Goal: Task Accomplishment & Management: Use online tool/utility

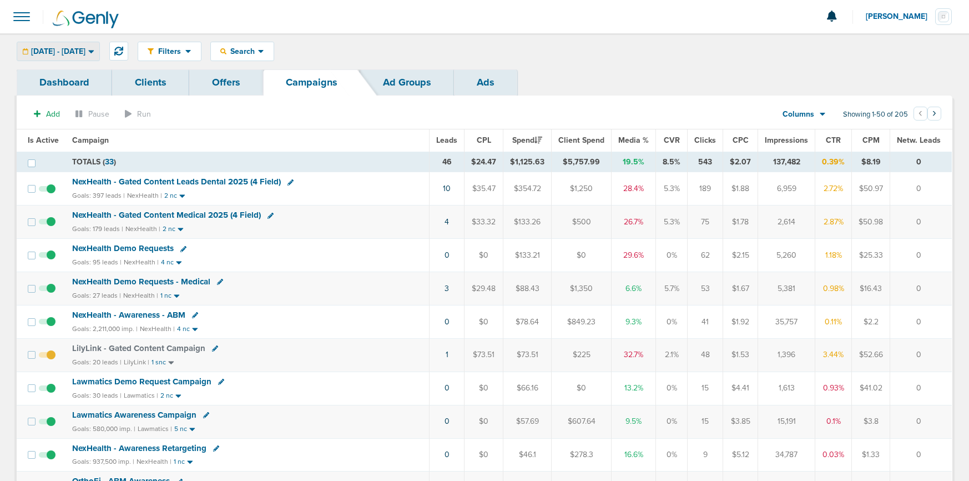
click at [83, 48] on span "[DATE] - [DATE]" at bounding box center [58, 52] width 54 height 8
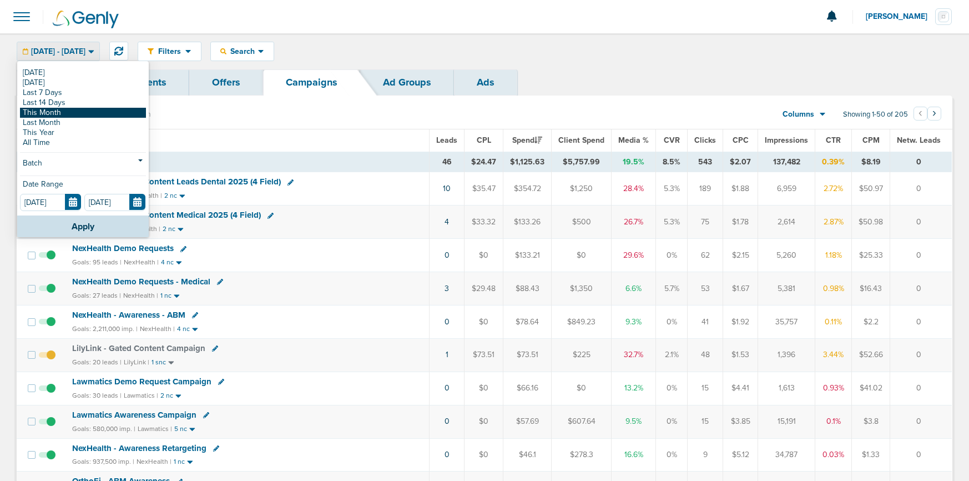
click at [77, 112] on link "This Month" at bounding box center [83, 113] width 126 height 10
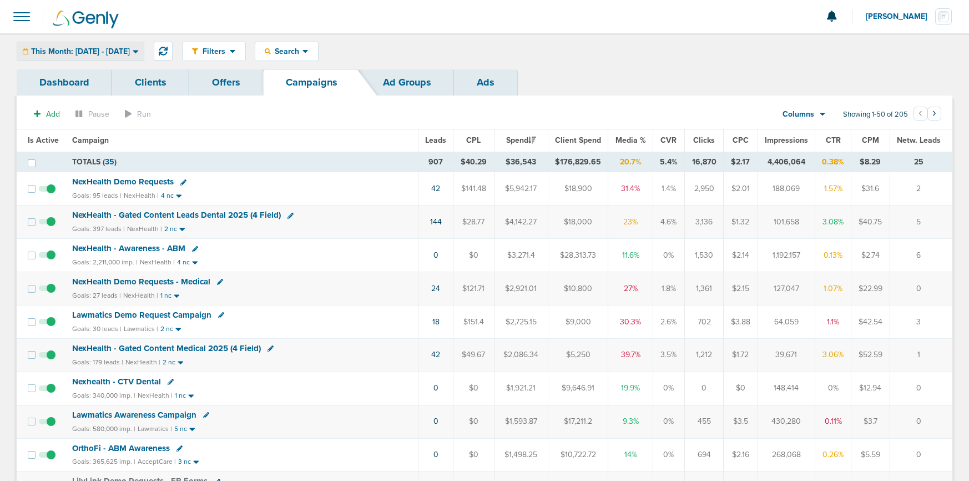
click at [109, 56] on div "This Month: [DATE] - [DATE]" at bounding box center [80, 51] width 127 height 18
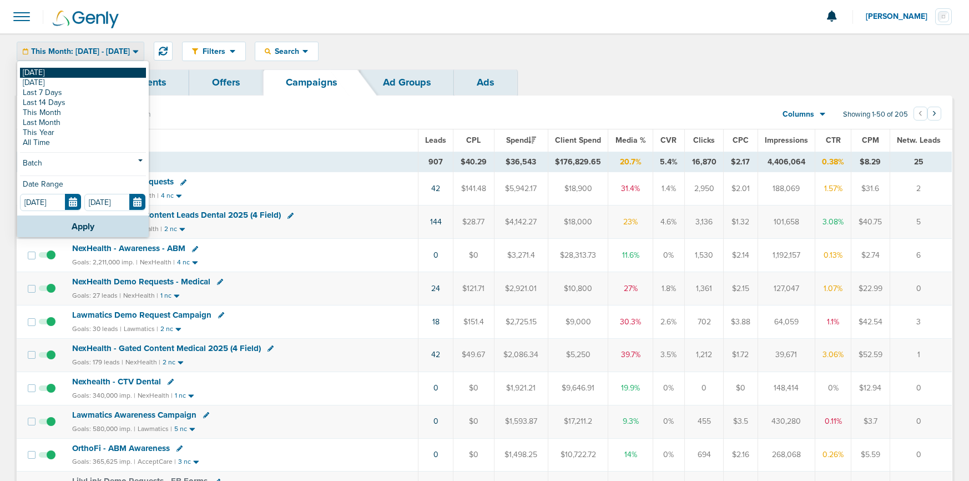
click at [97, 70] on link "[DATE]" at bounding box center [83, 73] width 126 height 10
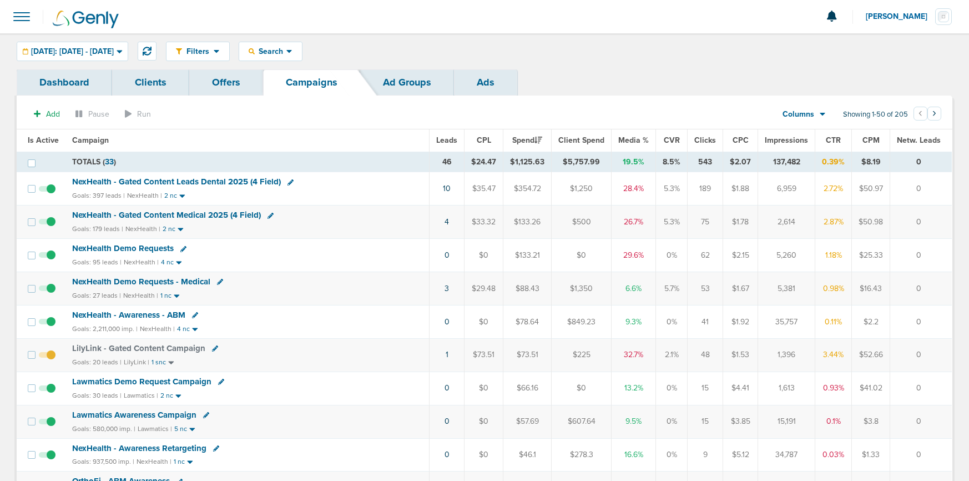
click at [142, 249] on span "NexHealth Demo Requests" at bounding box center [123, 248] width 102 height 10
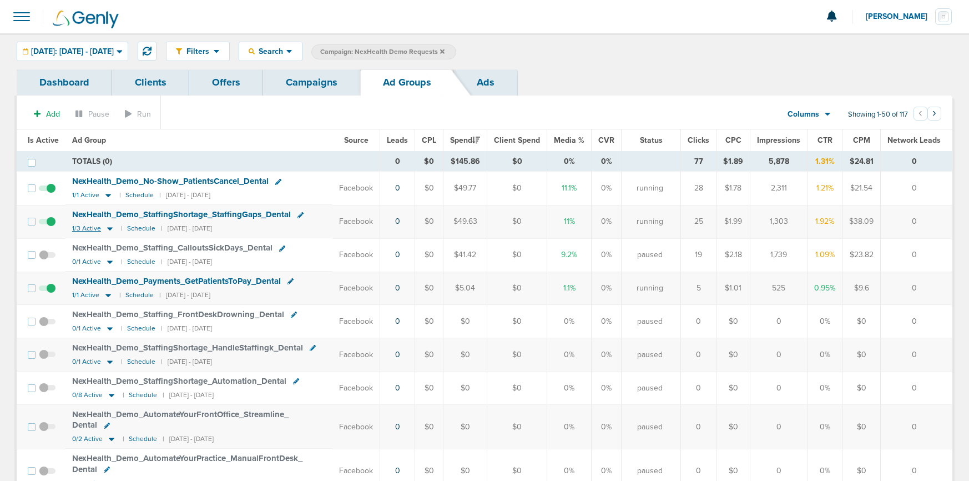
click at [112, 229] on icon at bounding box center [109, 228] width 11 height 9
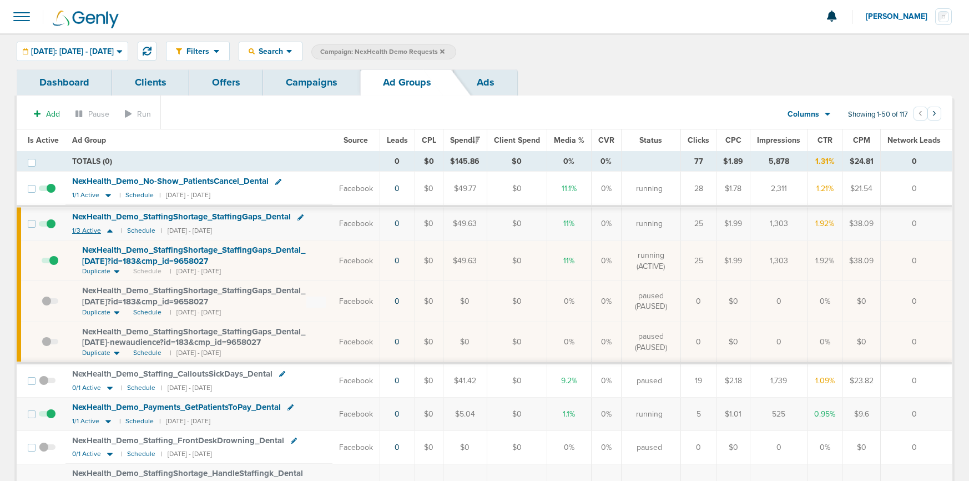
click at [112, 229] on icon at bounding box center [109, 230] width 11 height 9
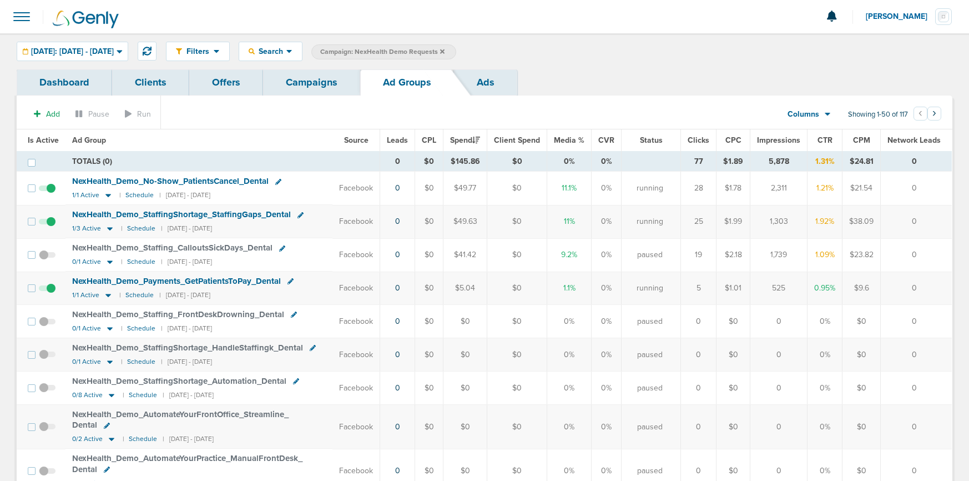
click at [306, 80] on link "Campaigns" at bounding box center [311, 82] width 97 height 26
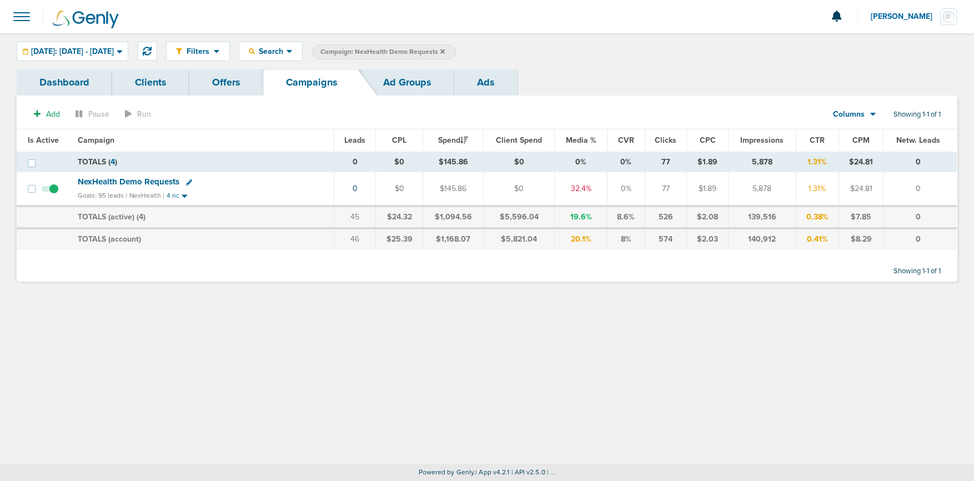
click at [456, 47] on label "Campaign: NexHealth Demo Requests" at bounding box center [383, 51] width 145 height 15
click at [445, 51] on icon at bounding box center [442, 51] width 4 height 4
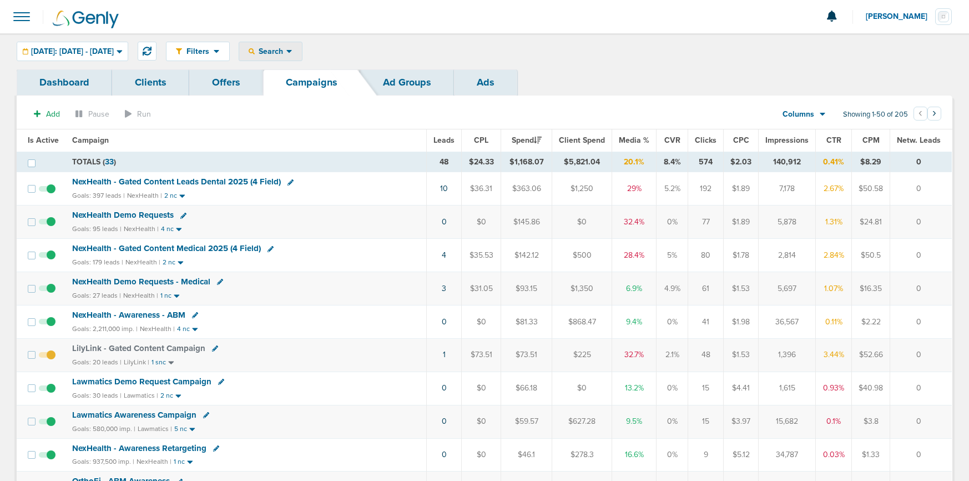
drag, startPoint x: 302, startPoint y: 53, endPoint x: 321, endPoint y: 89, distance: 40.2
click at [286, 54] on span "Search" at bounding box center [271, 51] width 32 height 9
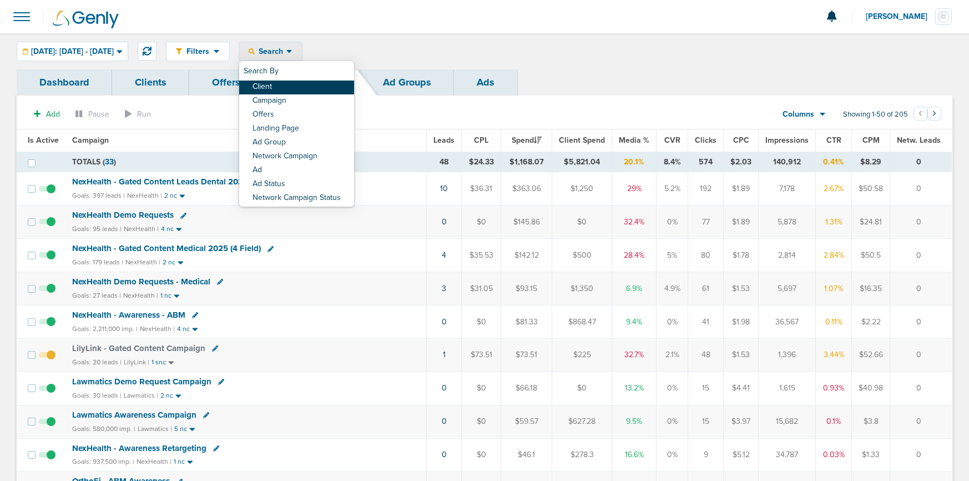
click at [320, 87] on link "Client" at bounding box center [296, 87] width 115 height 14
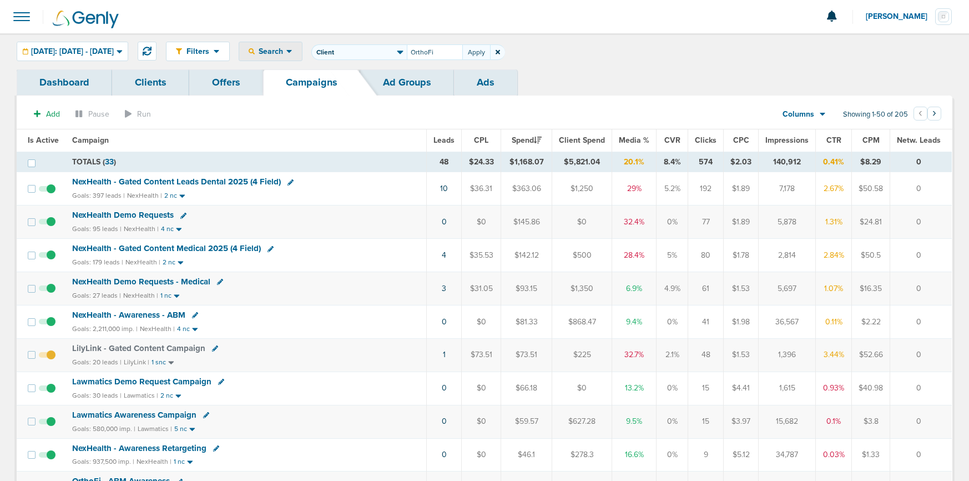
type input "OrthoFi"
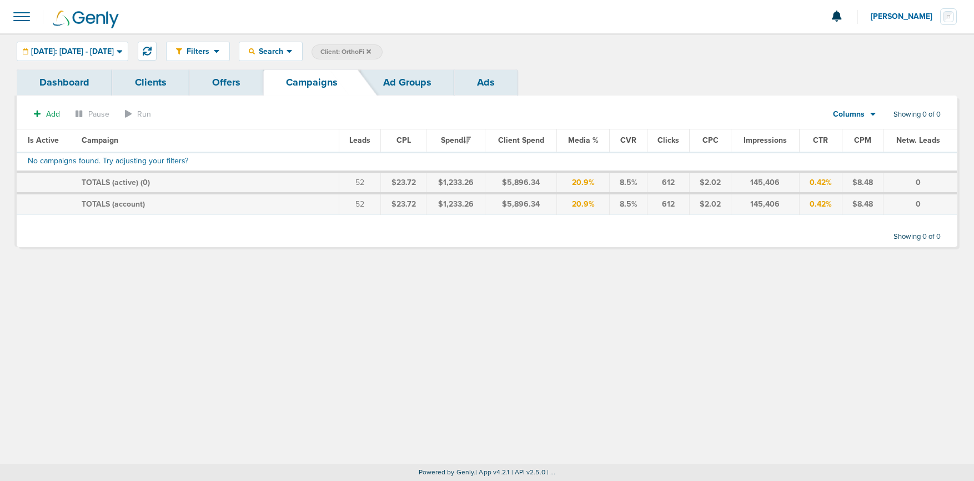
click at [371, 52] on icon at bounding box center [368, 51] width 4 height 7
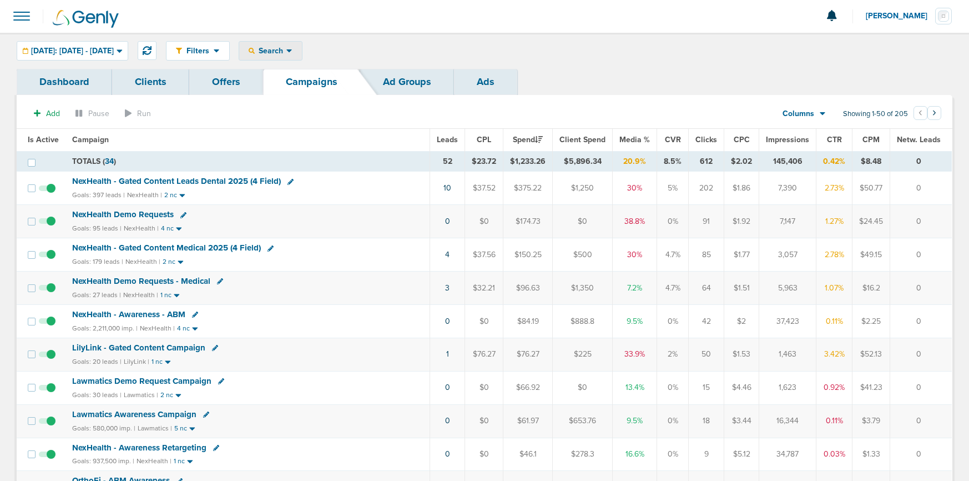
scroll to position [2, 0]
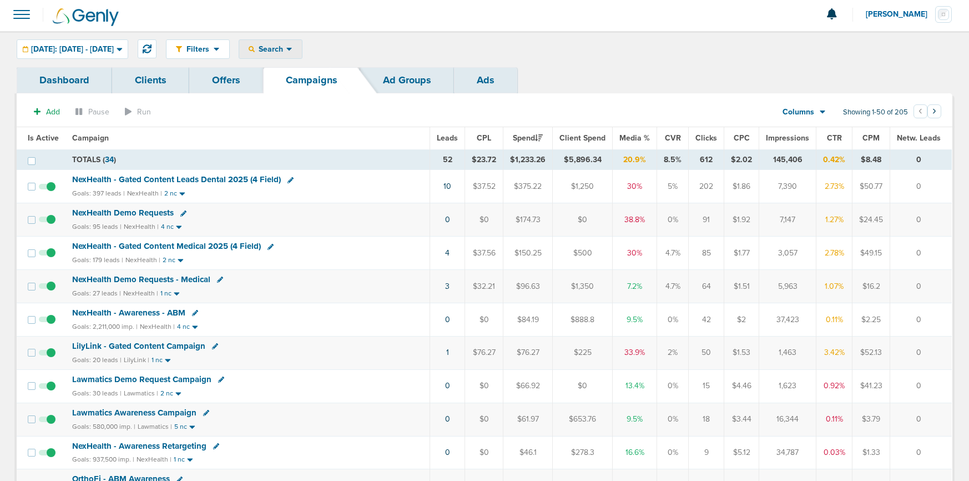
click at [286, 48] on span "Search" at bounding box center [271, 48] width 32 height 9
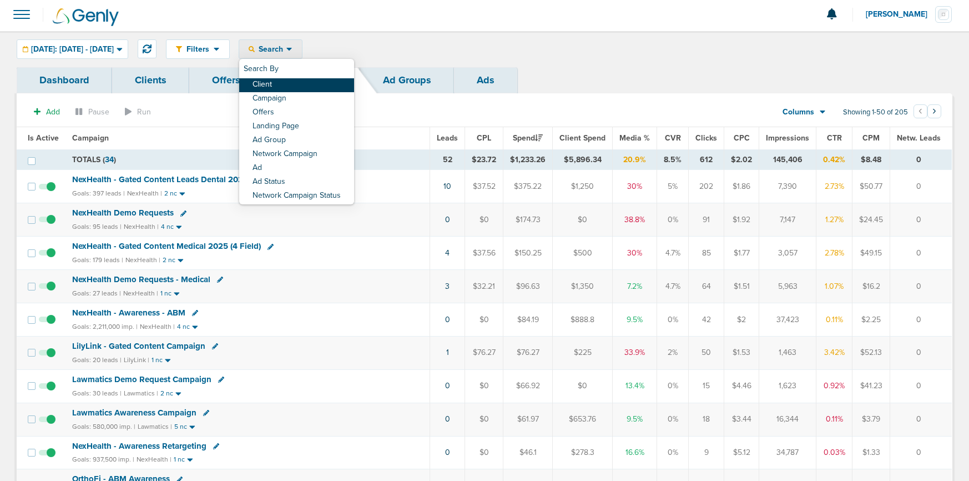
click at [296, 80] on link "Client" at bounding box center [296, 85] width 115 height 14
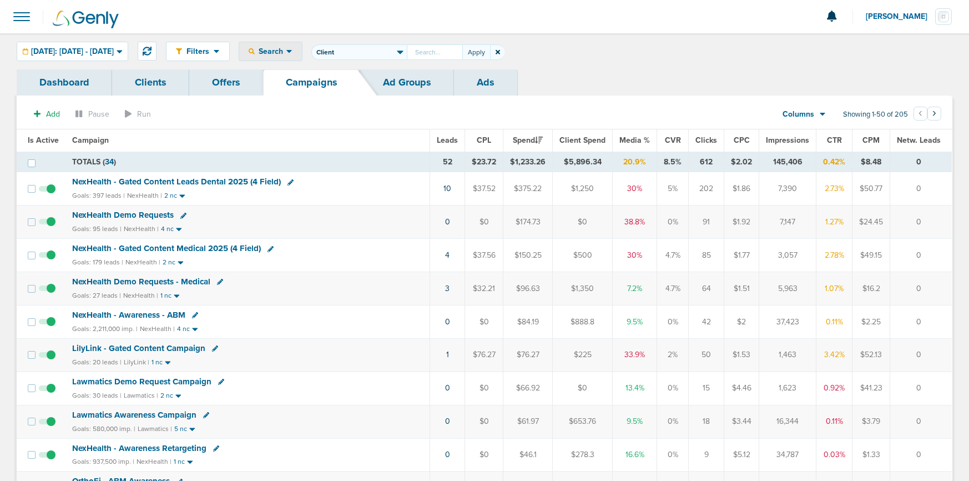
scroll to position [3, 0]
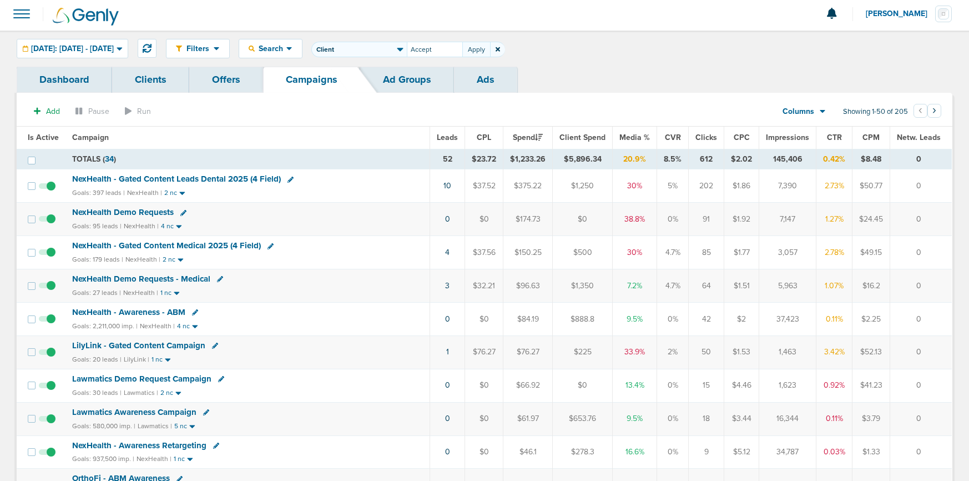
type input "Accept"
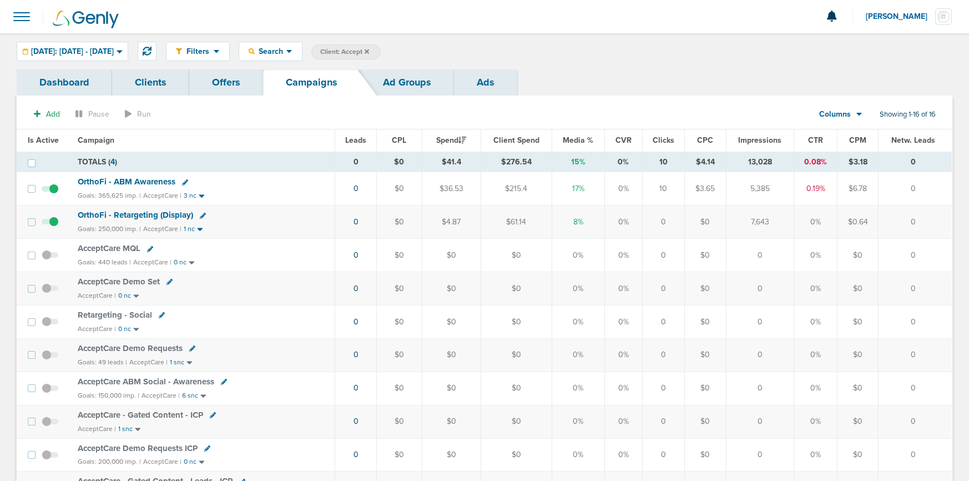
click at [123, 279] on span "AcceptCare Demo Set" at bounding box center [119, 281] width 82 height 10
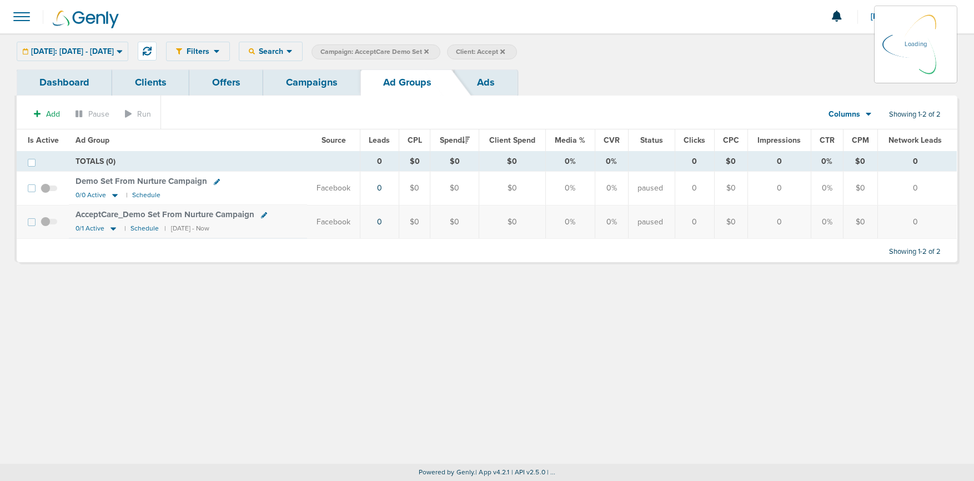
click at [69, 52] on div "[DATE]: [DATE] - [DATE] [DATE] [DATE] Last 7 Days Last 14 Days This Month Last …" at bounding box center [73, 51] width 112 height 19
click at [84, 52] on span "[DATE]: [DATE] - [DATE]" at bounding box center [72, 52] width 83 height 8
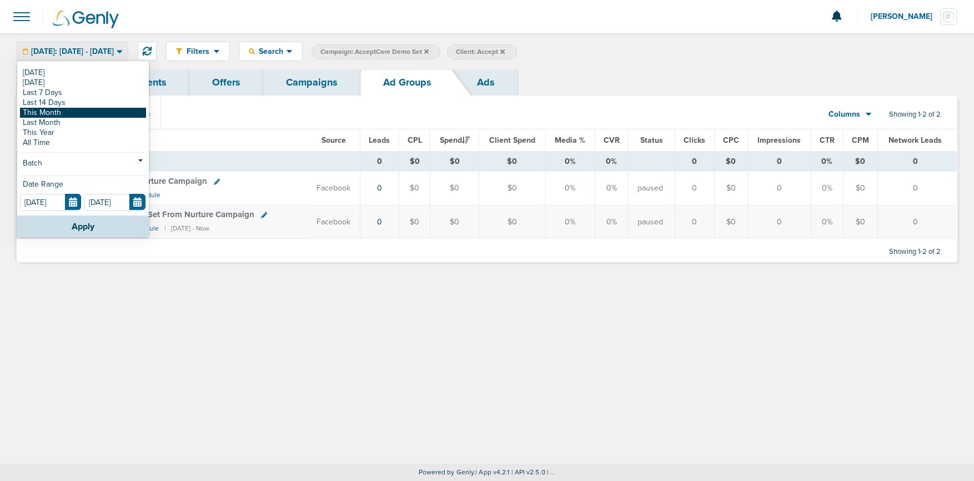
click at [76, 113] on link "This Month" at bounding box center [83, 113] width 126 height 10
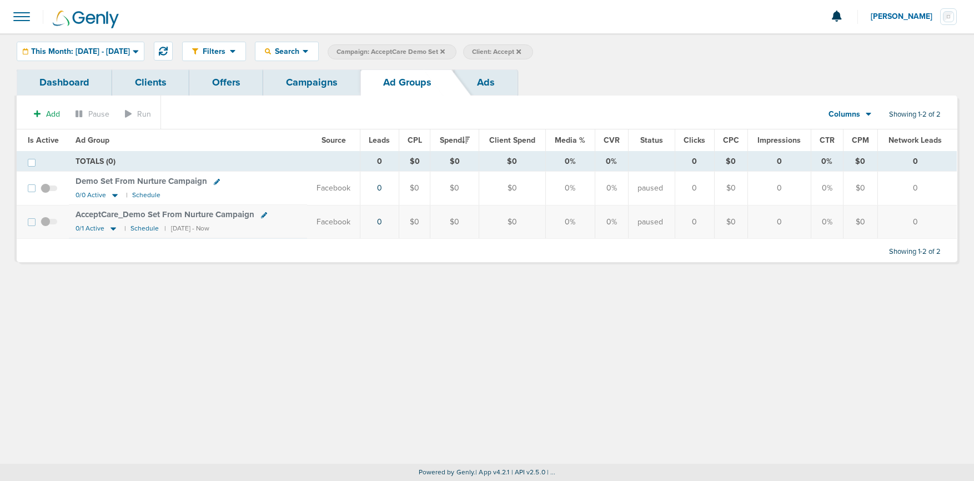
click at [302, 86] on link "Campaigns" at bounding box center [311, 82] width 97 height 26
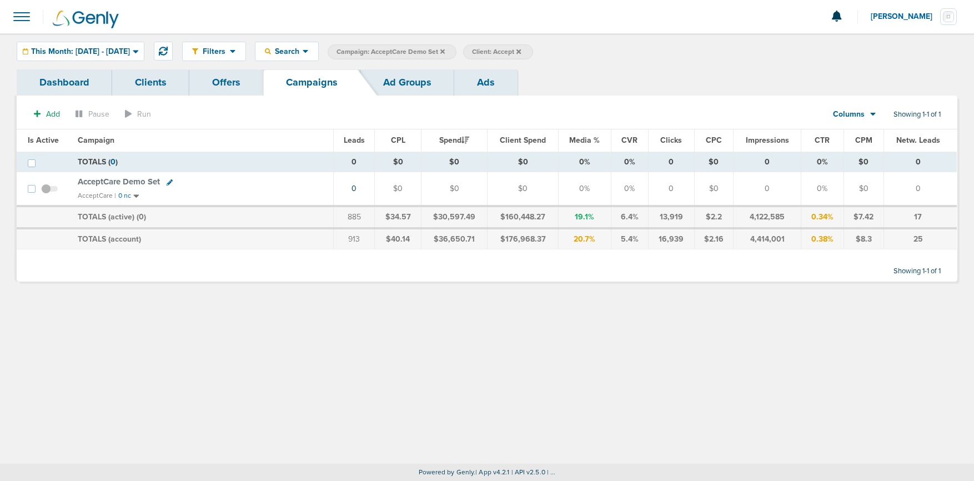
click at [445, 51] on icon at bounding box center [442, 51] width 4 height 4
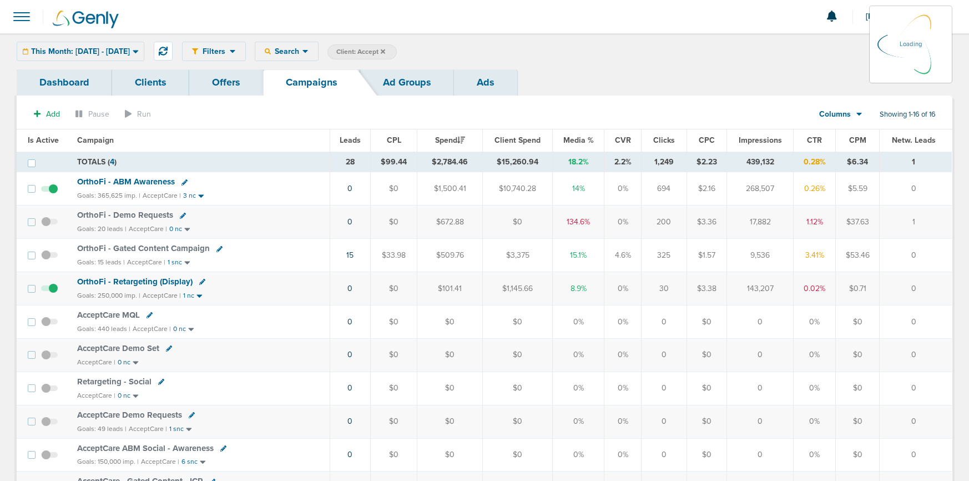
click at [86, 47] on div "This Month: [DATE] - [DATE] [DATE] [DATE] Last 7 Days Last 14 Days This Month L…" at bounding box center [81, 51] width 128 height 19
click at [80, 50] on span "This Month: [DATE] - [DATE]" at bounding box center [80, 52] width 99 height 8
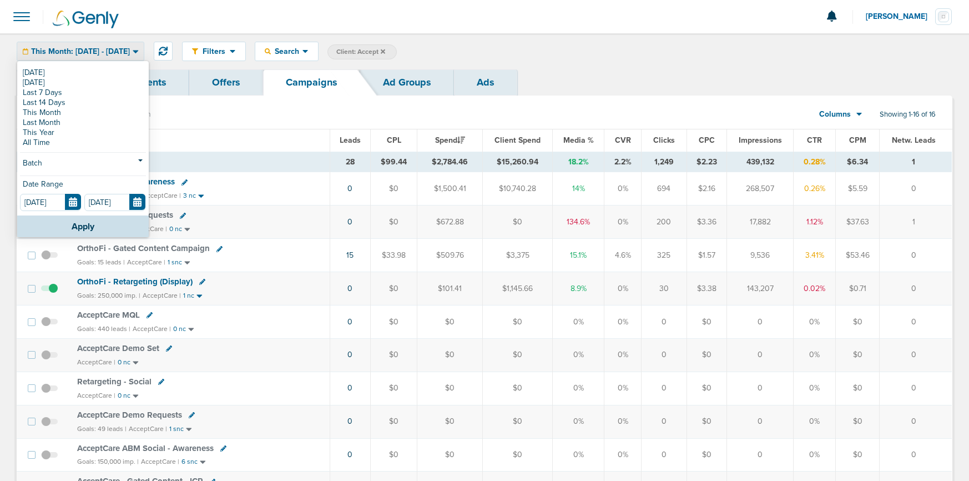
click at [129, 414] on span "AcceptCare Demo Requests" at bounding box center [129, 415] width 105 height 10
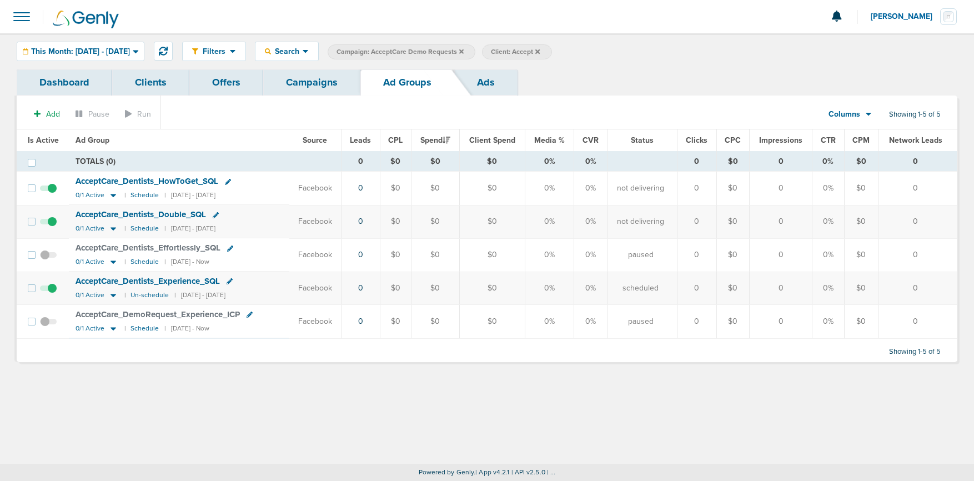
click at [76, 52] on span "This Month: [DATE] - [DATE]" at bounding box center [80, 52] width 99 height 8
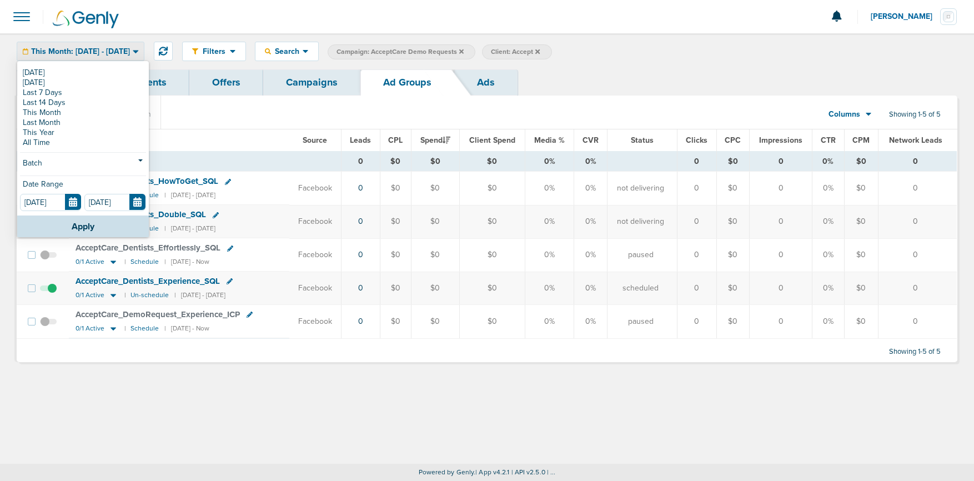
click at [70, 131] on link "This Year" at bounding box center [83, 133] width 126 height 10
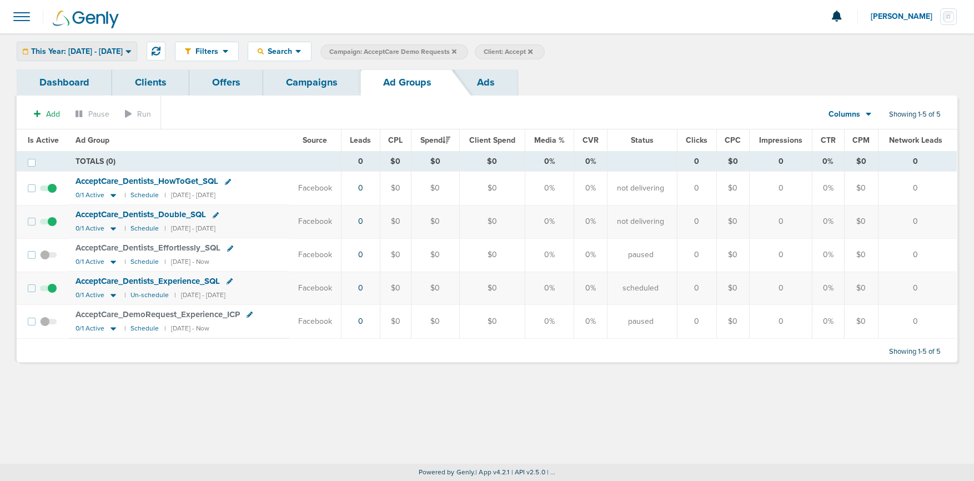
click at [87, 43] on div "This Year: [DATE] - [DATE]" at bounding box center [76, 51] width 119 height 18
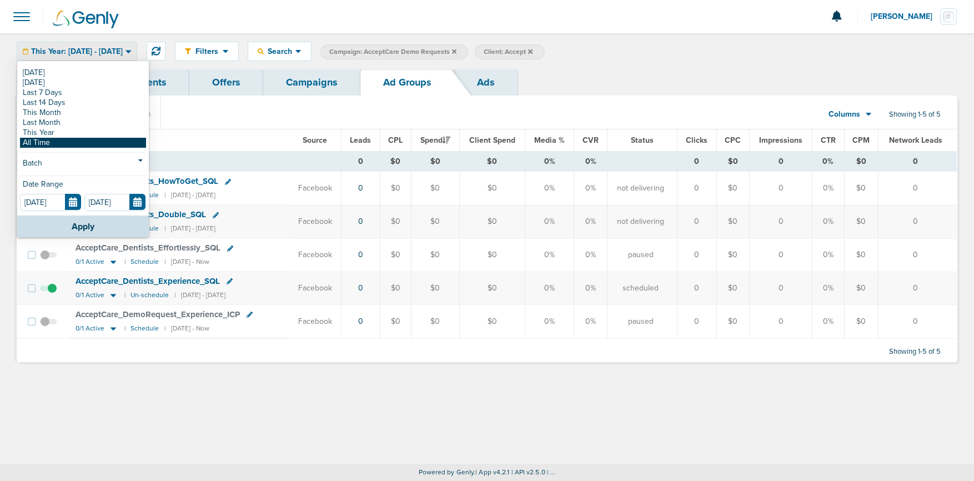
click at [60, 142] on link "All Time" at bounding box center [83, 143] width 126 height 10
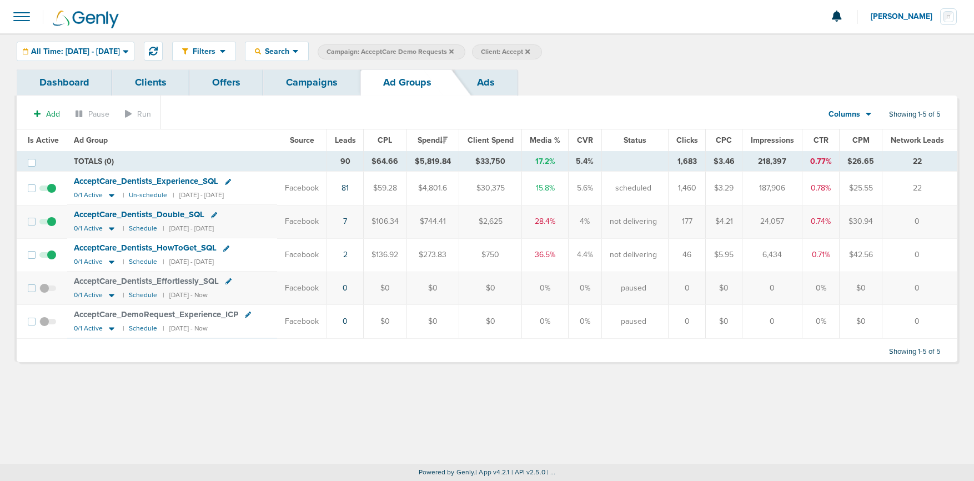
click at [482, 81] on link "Ads" at bounding box center [485, 82] width 63 height 26
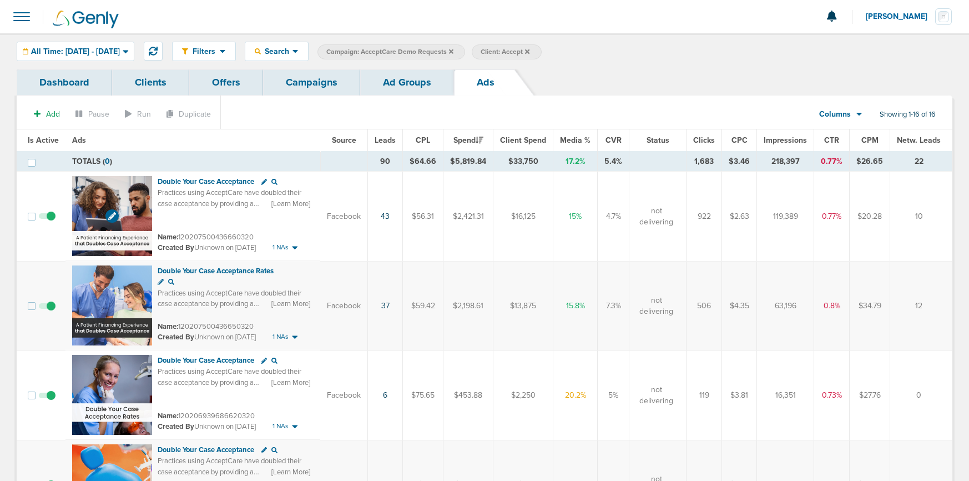
click at [117, 191] on img at bounding box center [112, 216] width 80 height 80
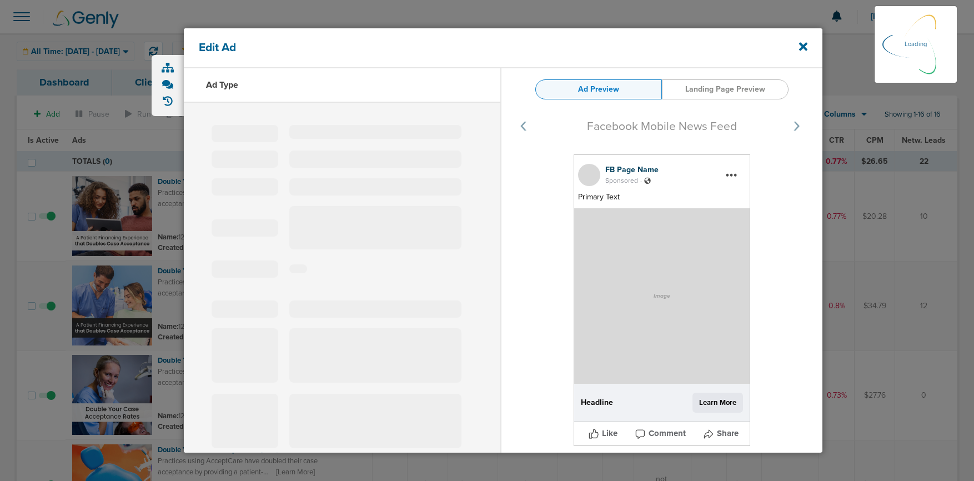
select select "learn_more"
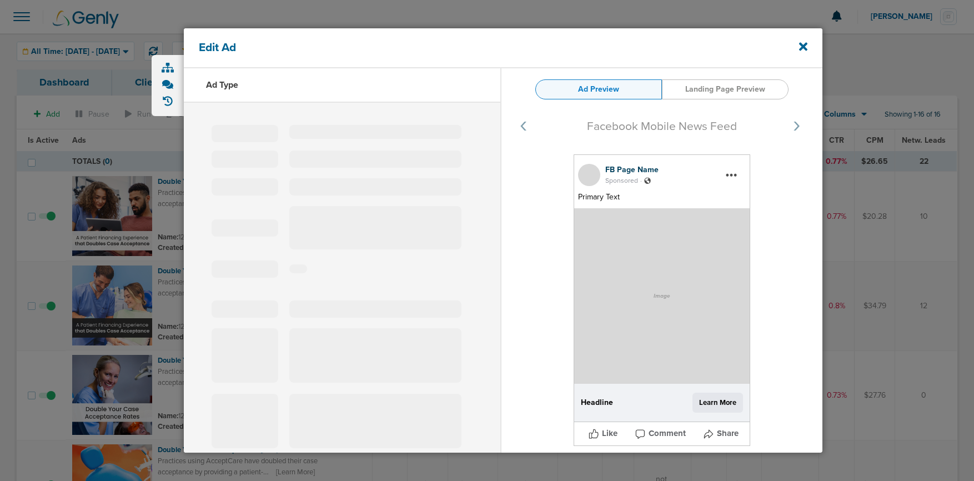
type input "120207500436660320"
type input "Double Your Case Acceptance"
type textarea "Practices using AcceptCare have doubled their case acceptance by providing a pa…"
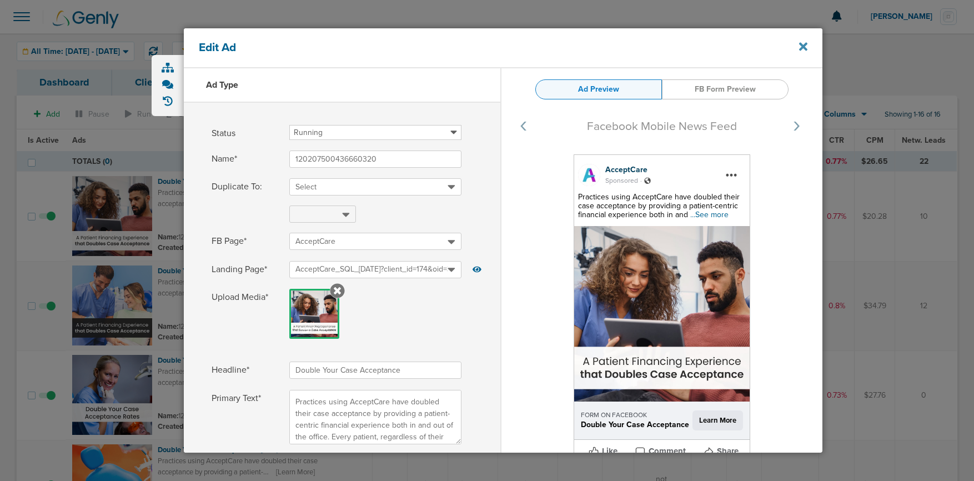
click at [800, 46] on icon at bounding box center [803, 47] width 8 height 8
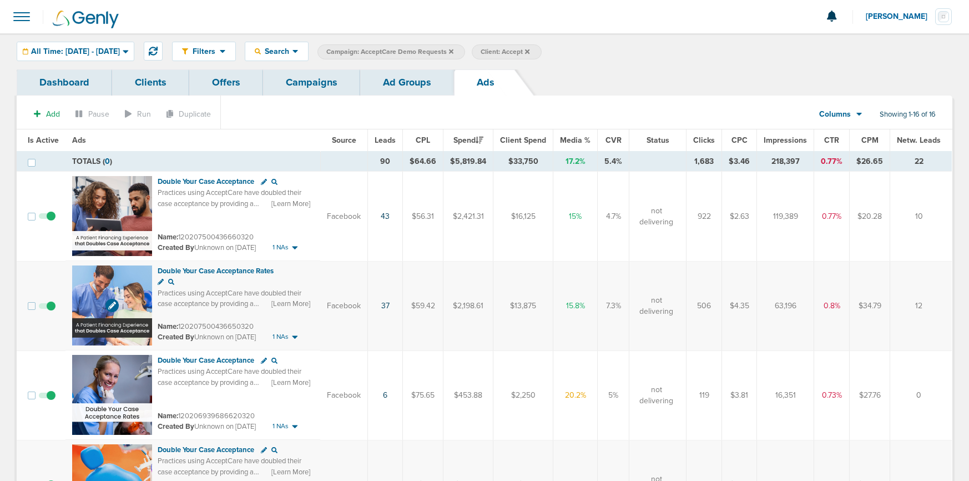
click at [109, 283] on img at bounding box center [112, 305] width 80 height 80
click at [159, 87] on link "Clients" at bounding box center [150, 82] width 77 height 26
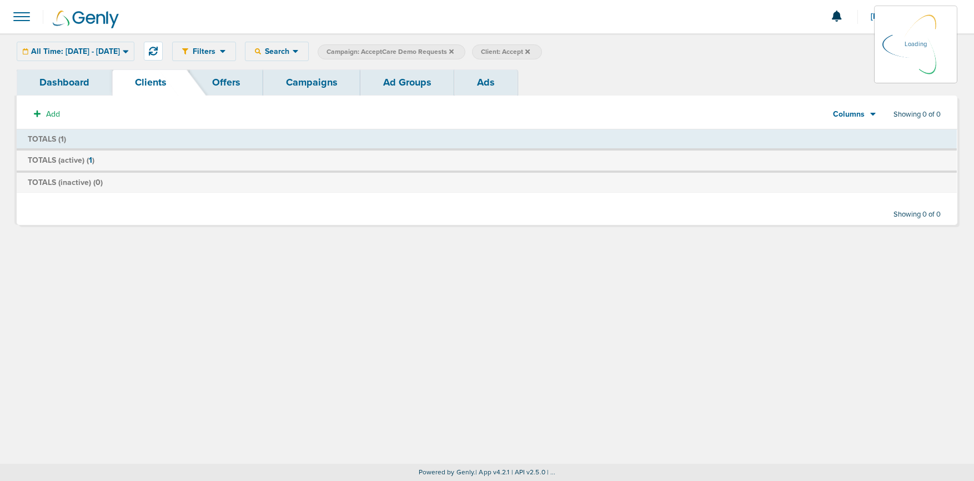
click at [224, 85] on link "Offers" at bounding box center [226, 82] width 74 height 26
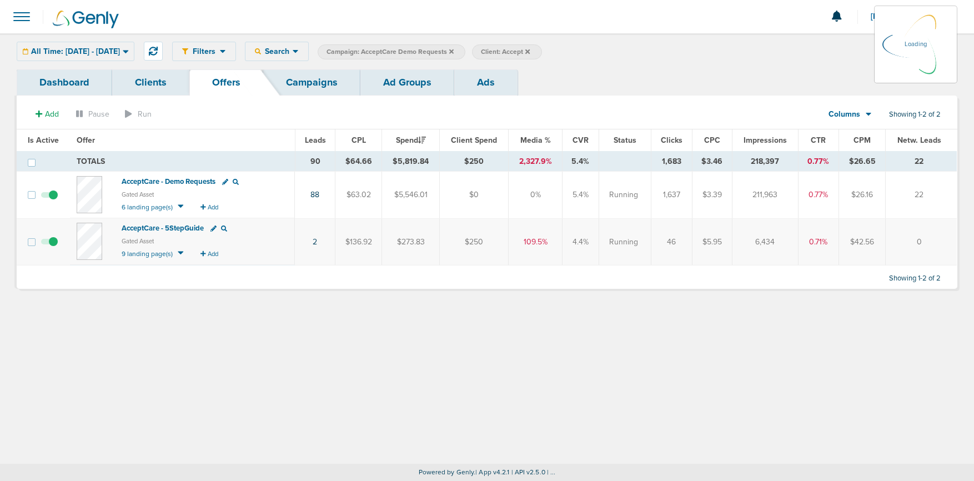
click at [453, 51] on icon at bounding box center [451, 51] width 4 height 4
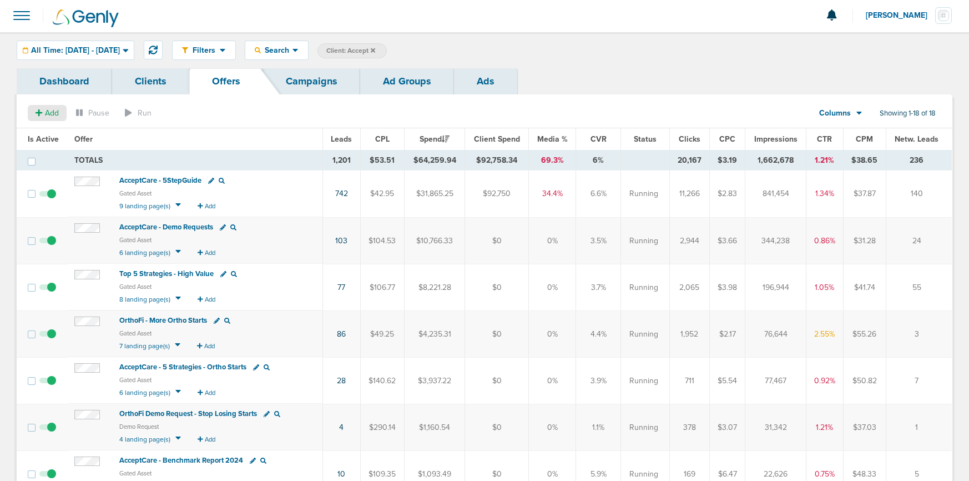
click at [45, 113] on span "Add" at bounding box center [52, 112] width 14 height 9
click at [45, 113] on span "Add" at bounding box center [52, 113] width 14 height 9
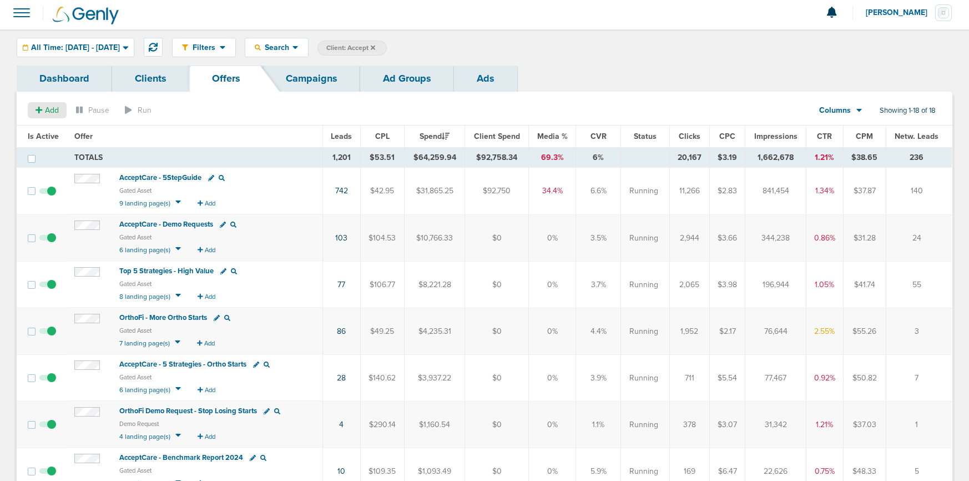
click at [43, 107] on span "Add" at bounding box center [47, 109] width 23 height 9
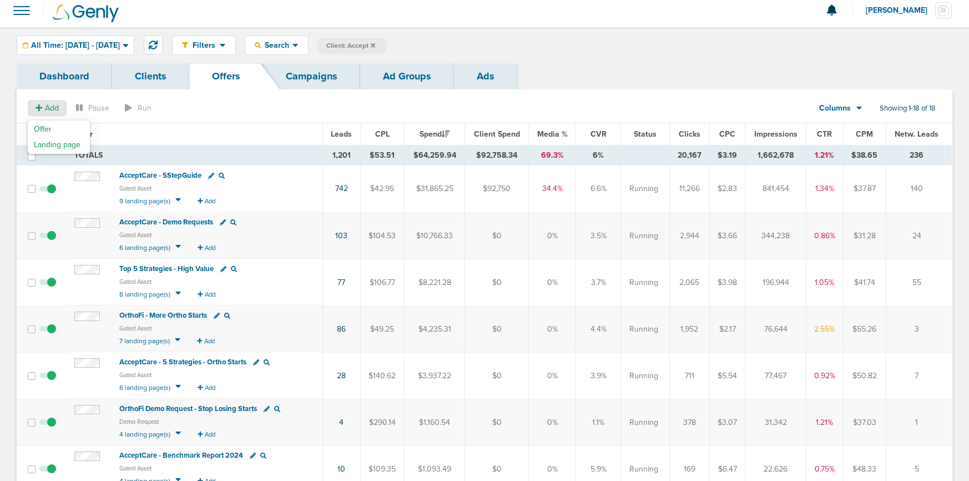
click at [61, 131] on div "Offer Landing page" at bounding box center [59, 136] width 62 height 33
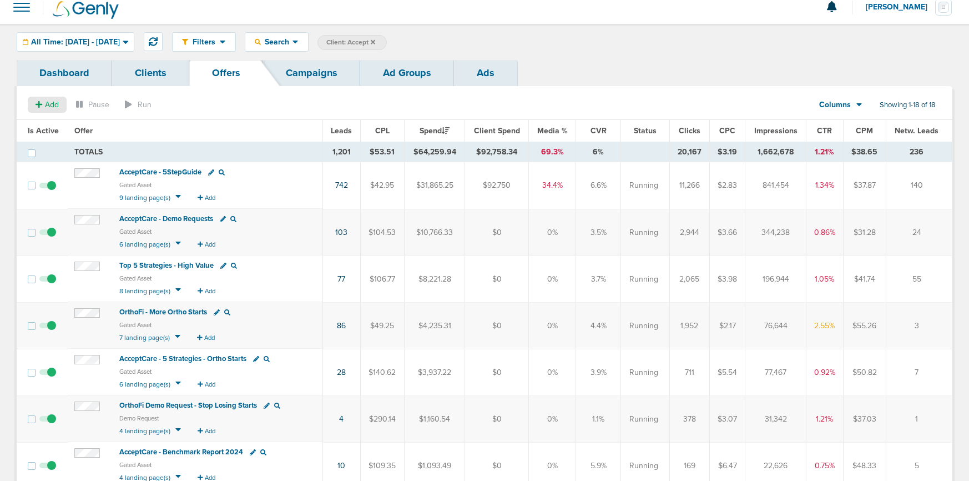
click at [47, 98] on div "Add" at bounding box center [47, 105] width 39 height 16
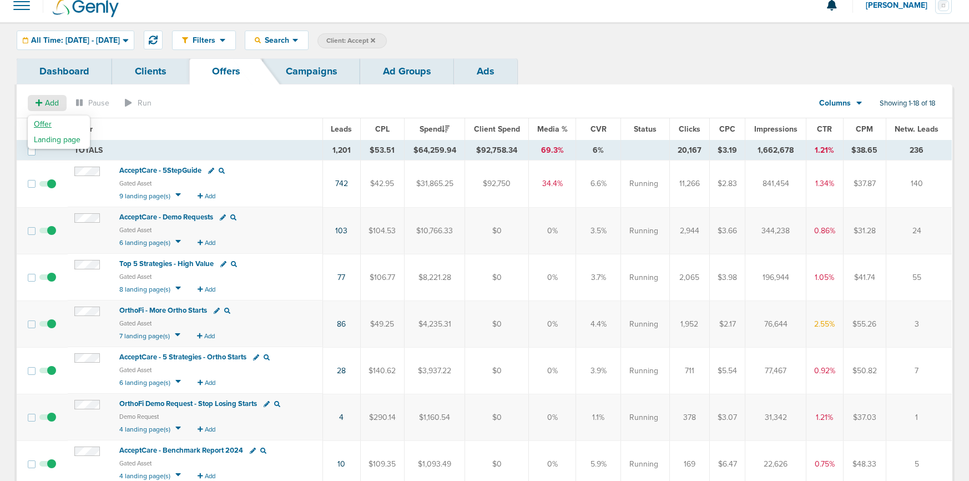
click at [41, 121] on span "Offer" at bounding box center [43, 123] width 18 height 9
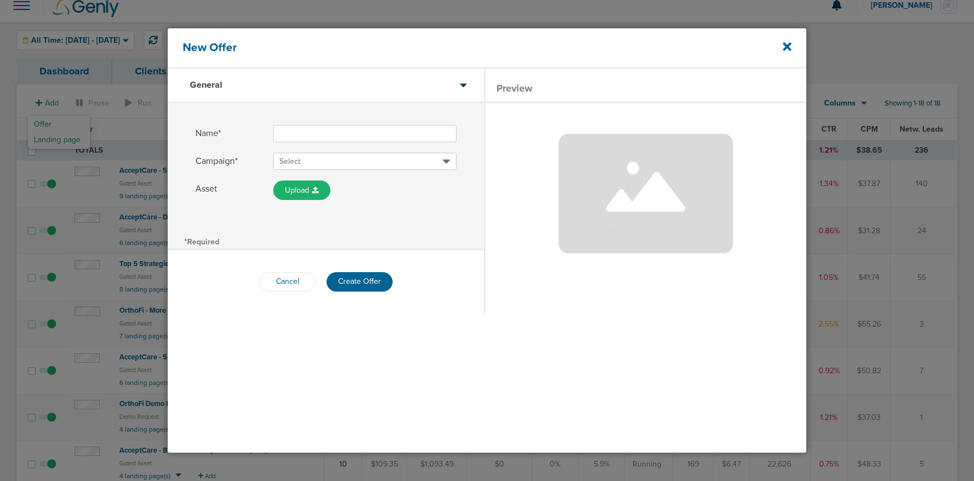
click at [323, 137] on input "Name*" at bounding box center [364, 133] width 183 height 17
type input "OrthoFi - Remote Financial Coordinator"
click at [374, 160] on span "Select" at bounding box center [360, 161] width 163 height 11
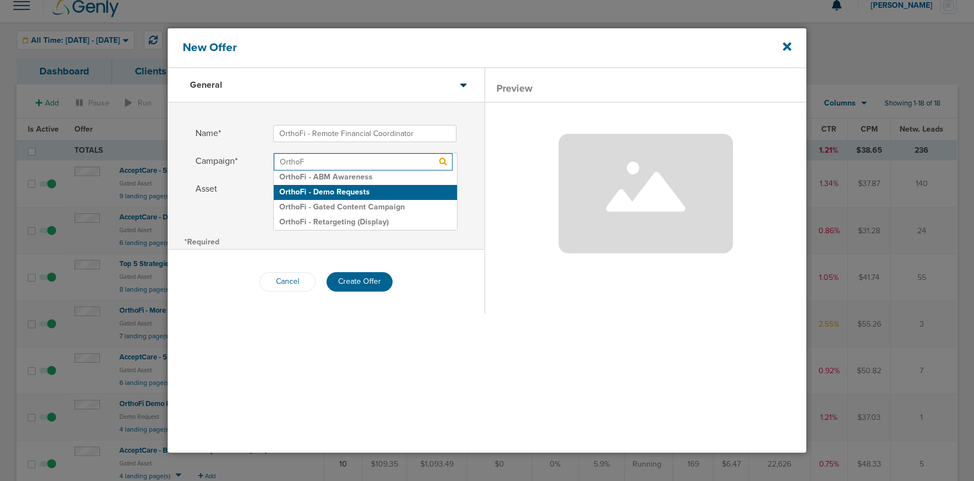
type input "OrthoF"
click at [349, 189] on h2 "OrthoFi - Demo Requests" at bounding box center [365, 192] width 183 height 15
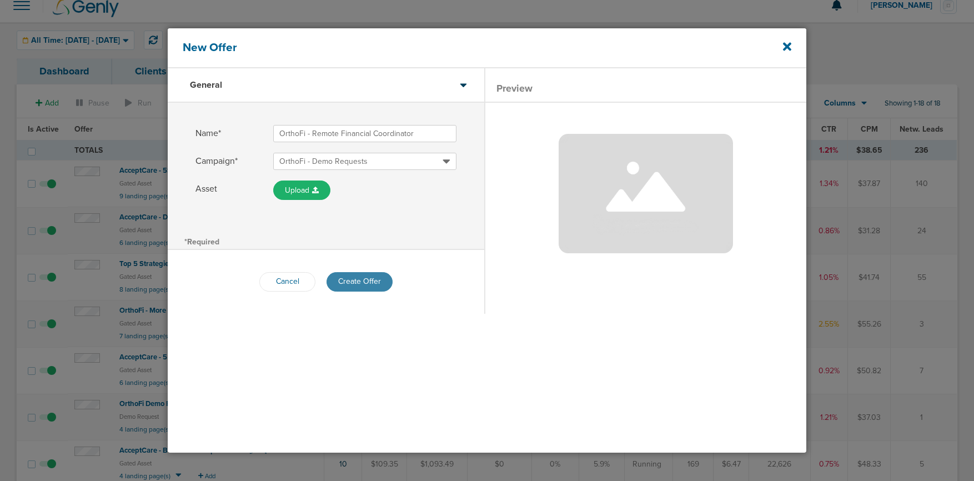
click at [356, 284] on button "Create Offer" at bounding box center [359, 281] width 66 height 19
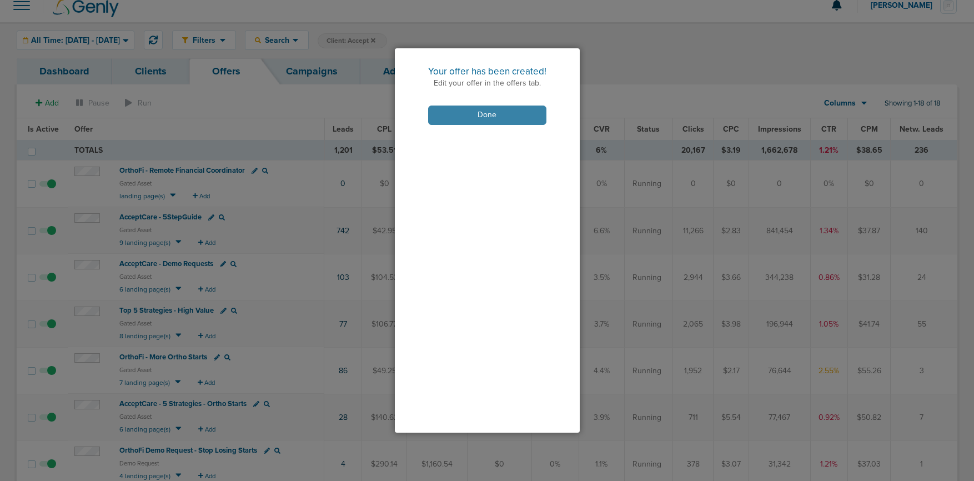
click at [473, 113] on button "Done" at bounding box center [487, 114] width 118 height 19
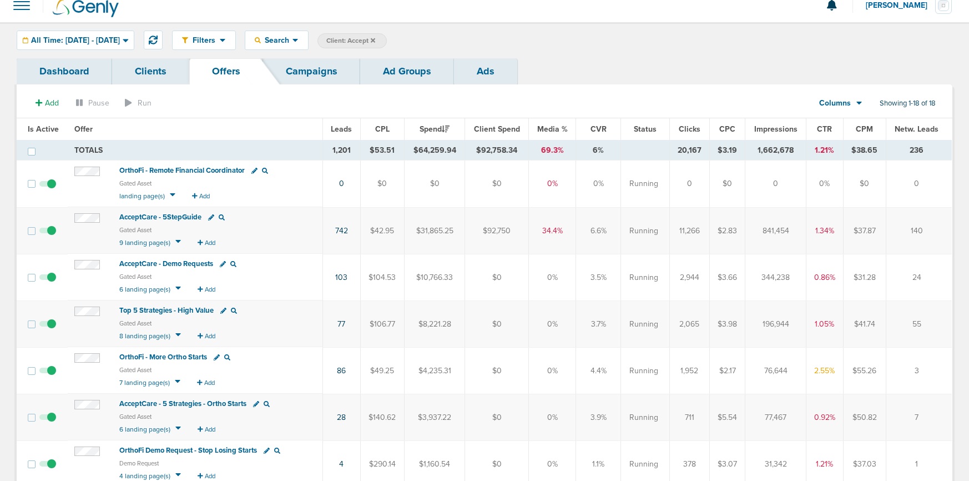
click at [255, 171] on icon at bounding box center [254, 171] width 6 height 6
select select "gatedAsset"
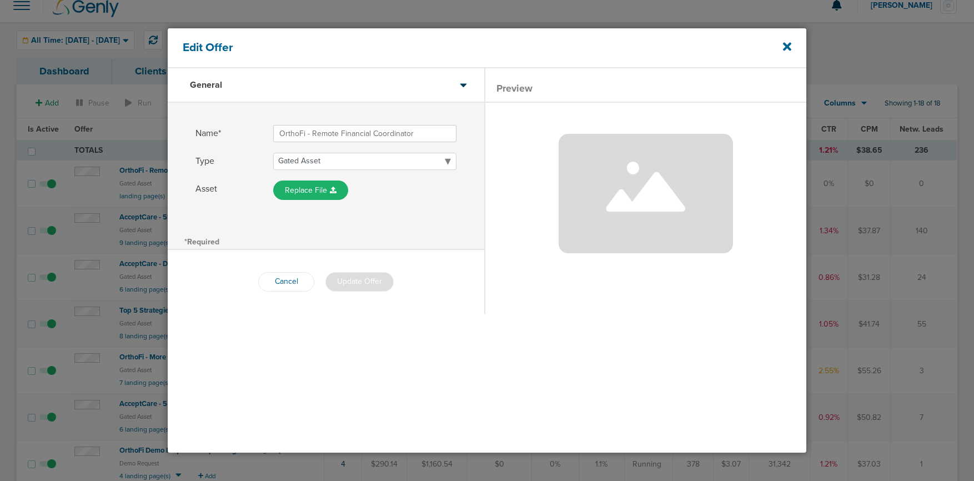
click at [307, 135] on input "OrthoFi - Remote Financial Coordinator" at bounding box center [364, 133] width 183 height 17
type input "OrthoFi Demo Request - Remote Financial Coordinator"
click at [349, 279] on button "Update Offer" at bounding box center [359, 281] width 68 height 19
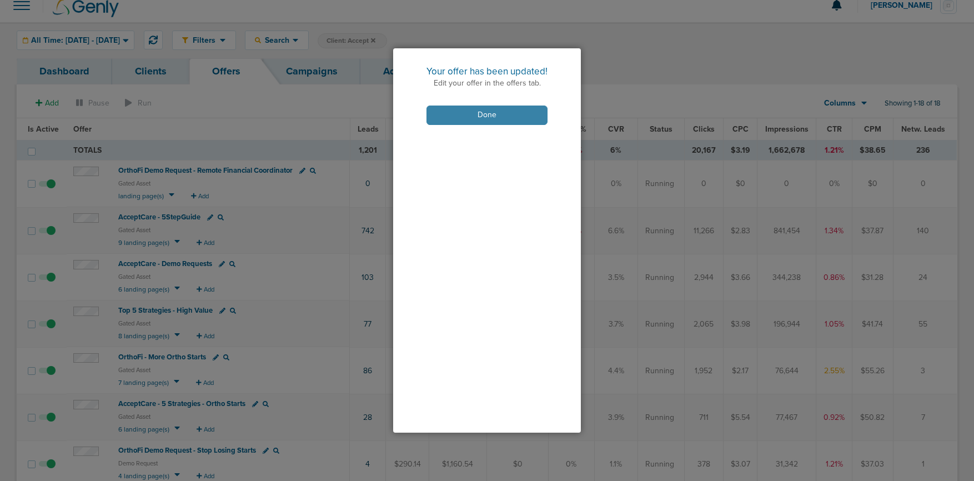
click at [447, 113] on button "Done" at bounding box center [486, 114] width 121 height 19
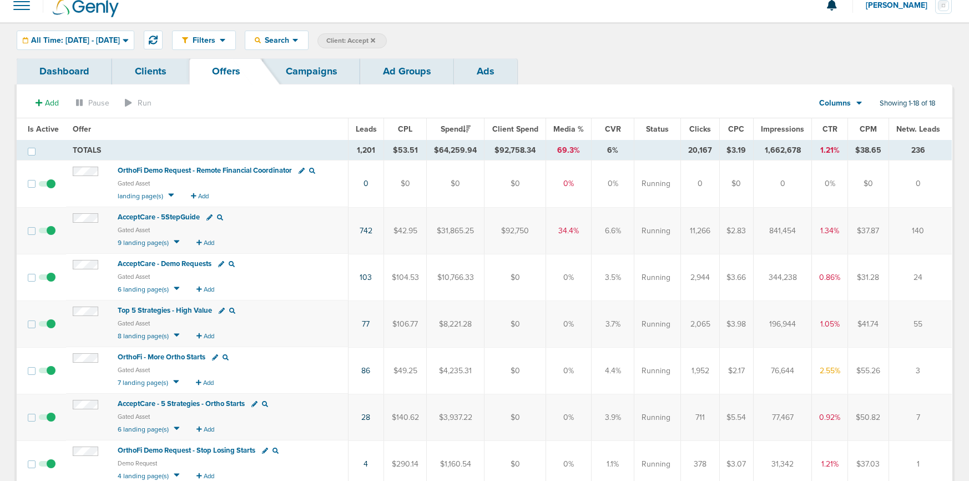
click at [215, 169] on span "OrthoFi Demo Request - Remote Financial Coordinator" at bounding box center [205, 170] width 174 height 9
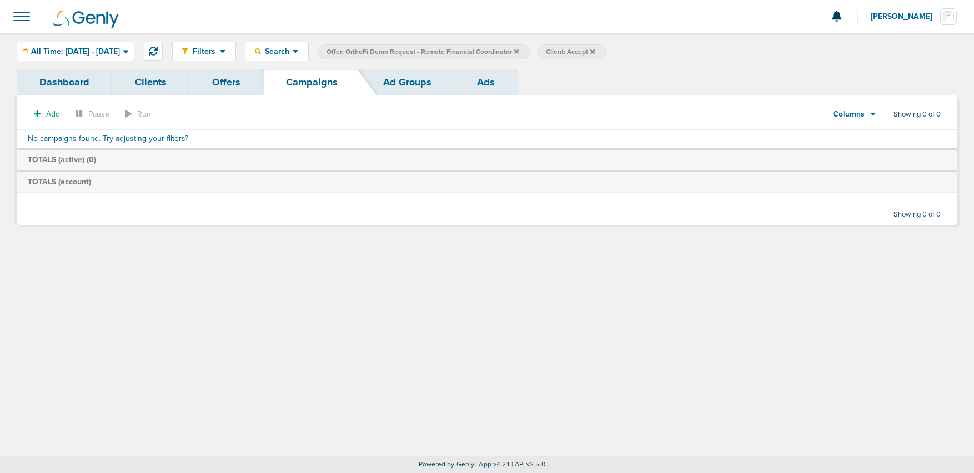
click at [518, 53] on icon at bounding box center [516, 51] width 4 height 7
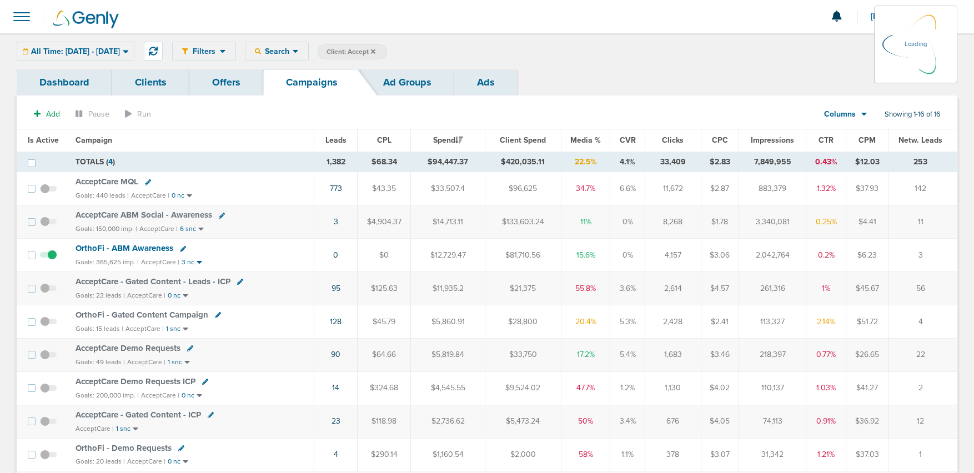
click at [375, 52] on icon at bounding box center [373, 51] width 4 height 4
click at [375, 51] on icon at bounding box center [373, 51] width 4 height 7
click at [375, 49] on icon at bounding box center [373, 51] width 4 height 7
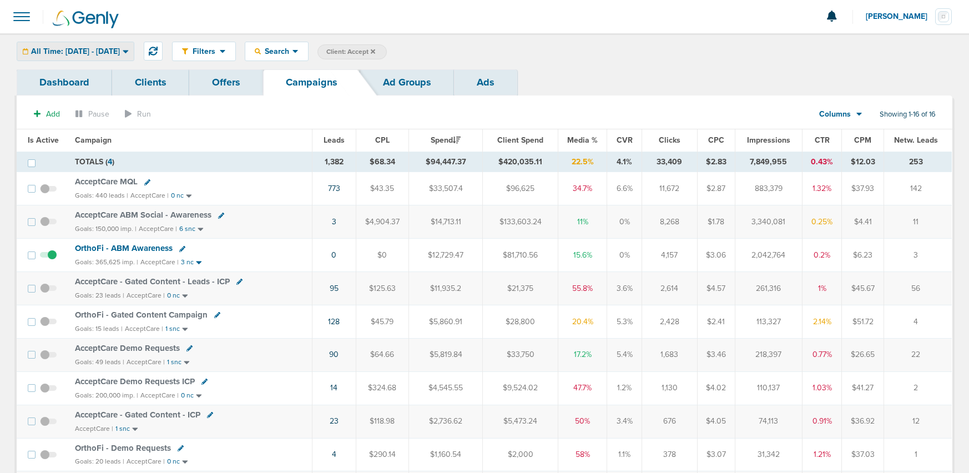
click at [75, 49] on span "All Time: [DATE] - [DATE]" at bounding box center [75, 52] width 89 height 8
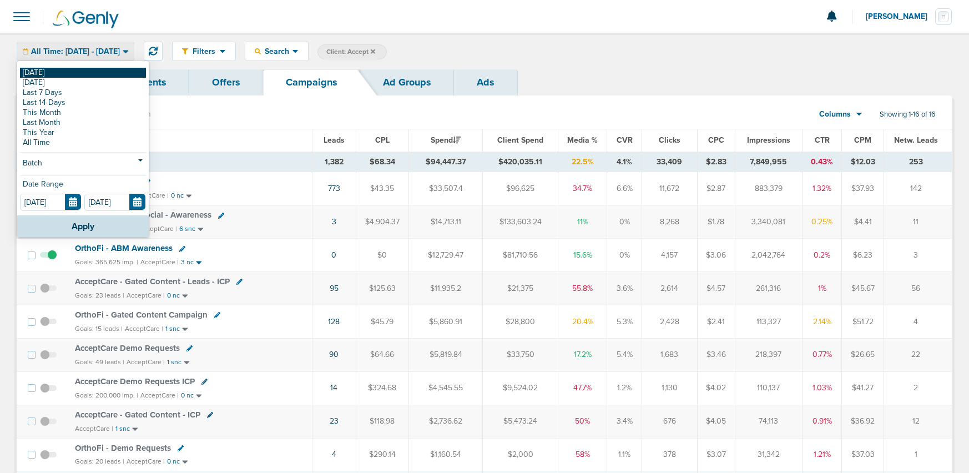
click at [73, 70] on link "[DATE]" at bounding box center [83, 73] width 126 height 10
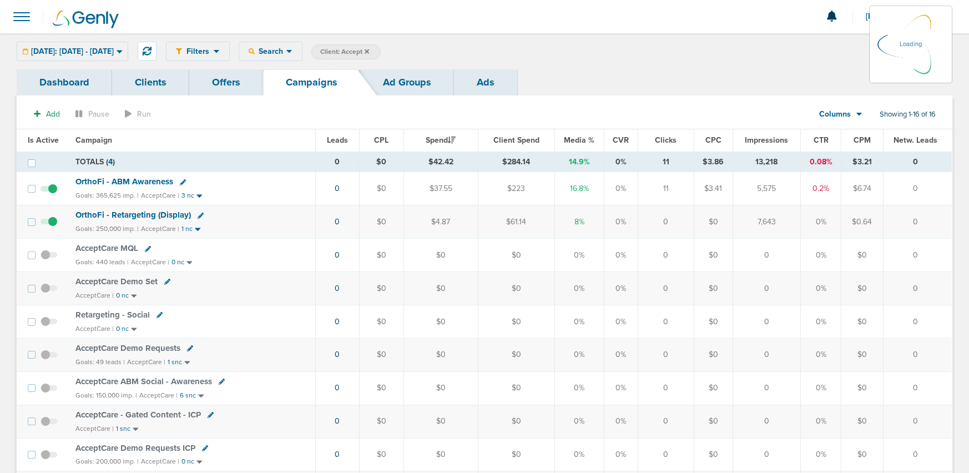
click at [369, 53] on icon at bounding box center [367, 51] width 4 height 4
click at [369, 52] on icon at bounding box center [367, 51] width 4 height 7
click at [369, 49] on icon at bounding box center [367, 51] width 4 height 7
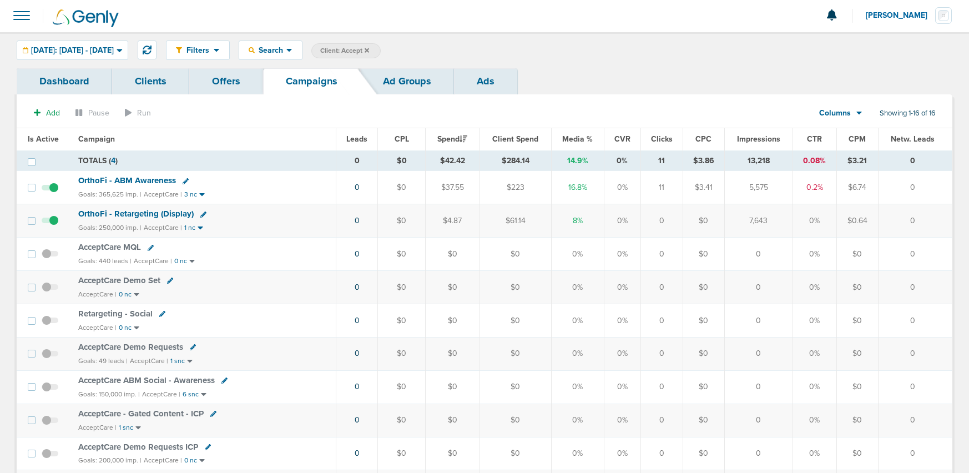
click at [369, 49] on icon at bounding box center [367, 50] width 4 height 7
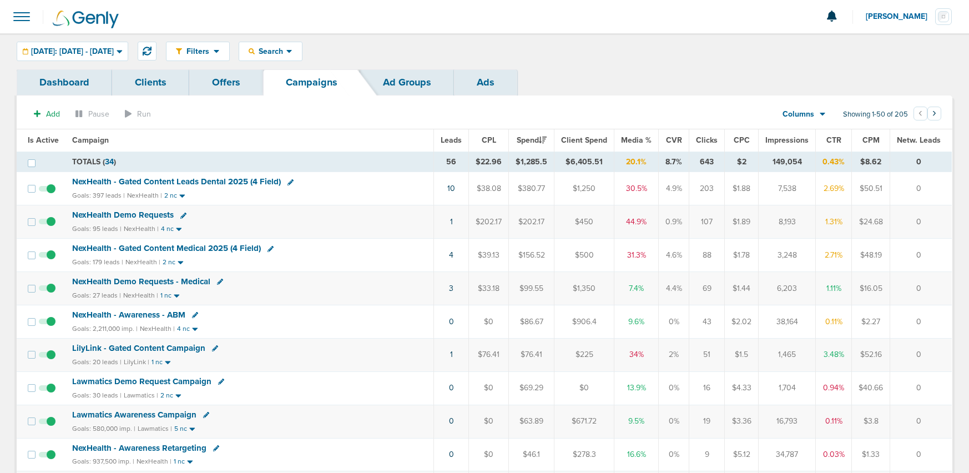
click at [461, 224] on td "1" at bounding box center [451, 221] width 35 height 33
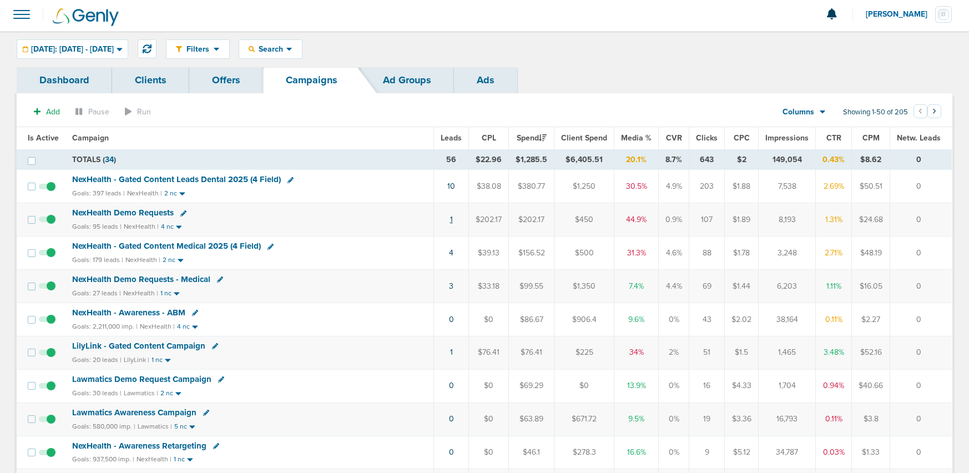
click at [453, 220] on link "1" at bounding box center [451, 219] width 3 height 9
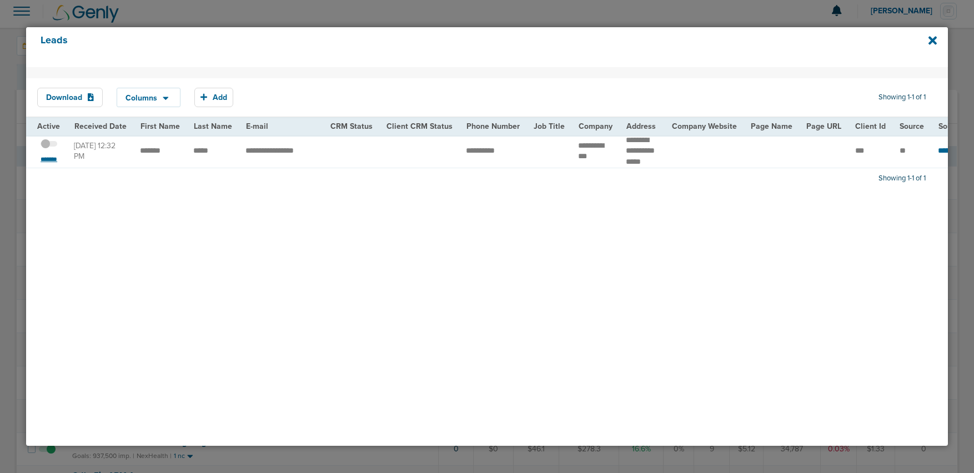
click at [51, 159] on small "*******" at bounding box center [48, 159] width 23 height 9
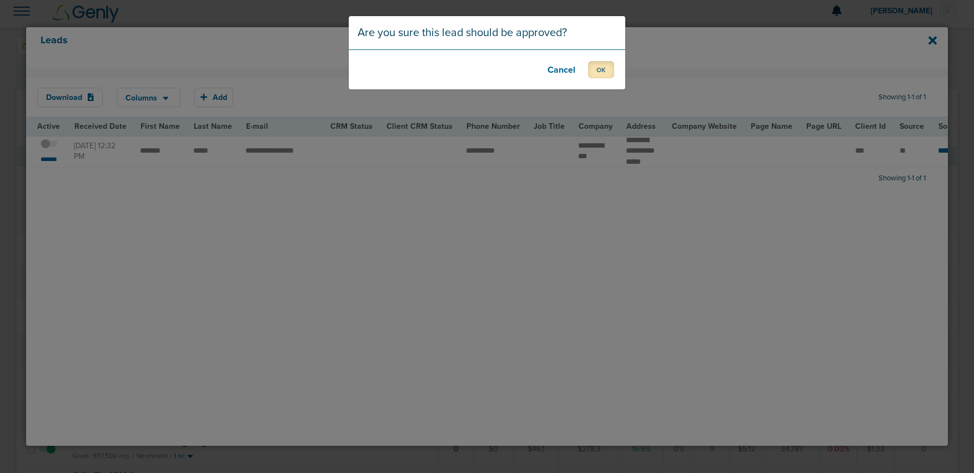
click at [601, 64] on button "OK" at bounding box center [601, 69] width 26 height 17
click at [603, 68] on button "OK" at bounding box center [601, 69] width 26 height 17
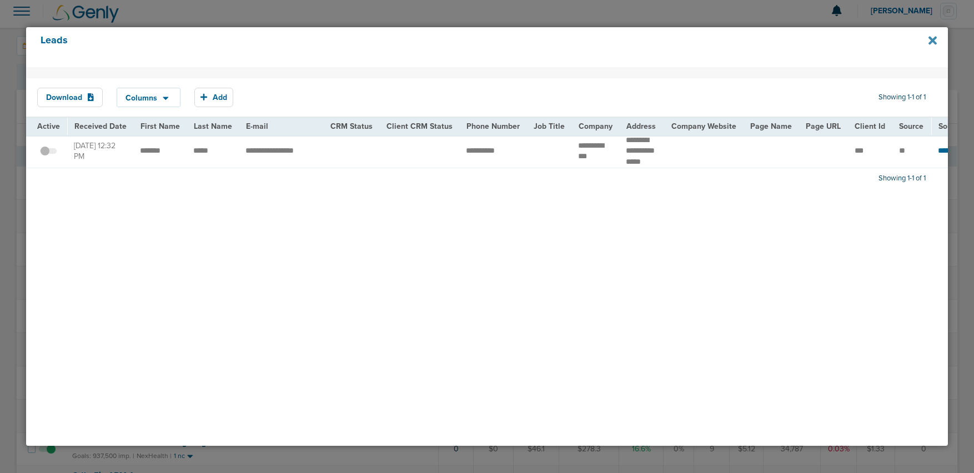
click at [932, 40] on icon at bounding box center [932, 41] width 8 height 8
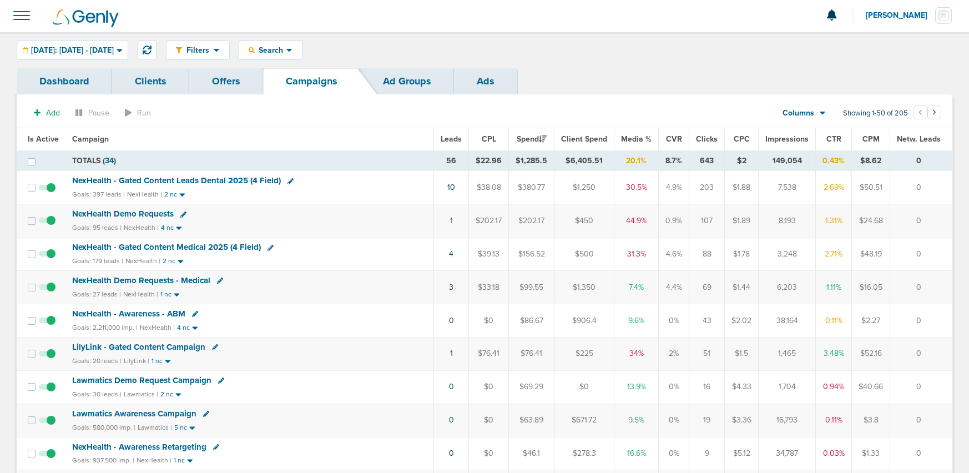
scroll to position [0, 0]
click at [138, 211] on span "NexHealth Demo Requests" at bounding box center [123, 215] width 102 height 10
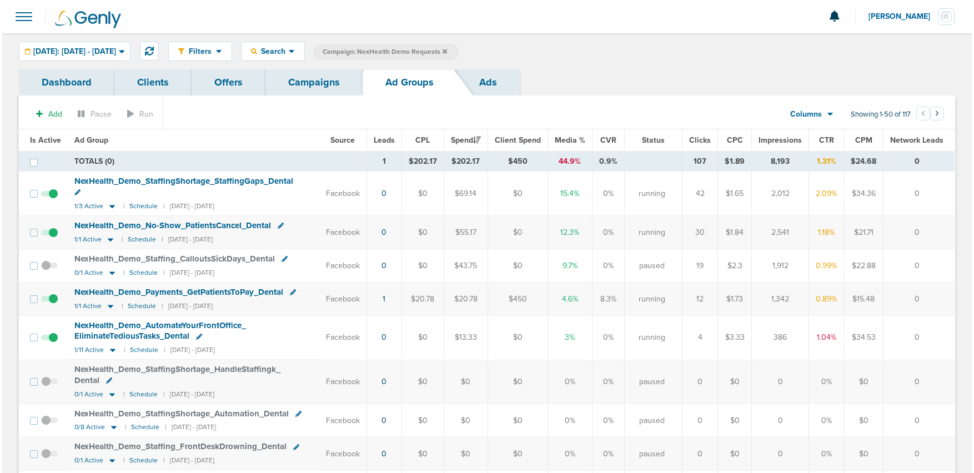
scroll to position [2, 0]
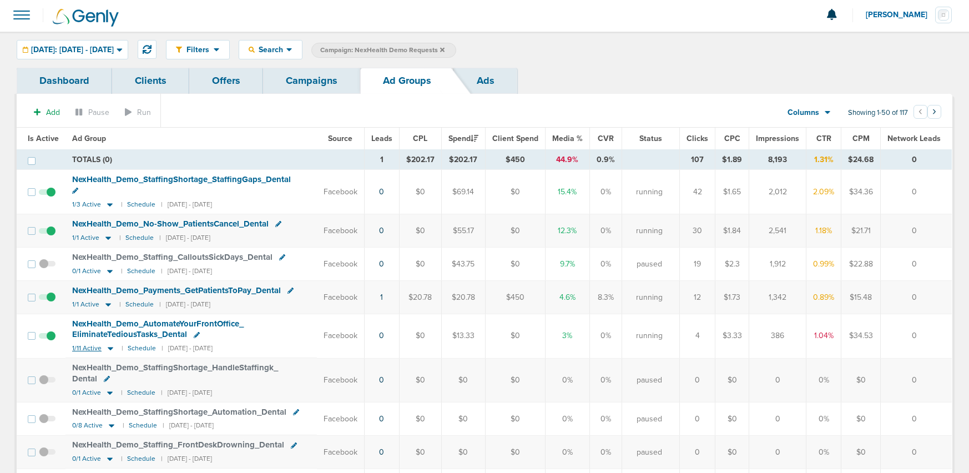
click at [109, 344] on icon at bounding box center [110, 348] width 11 height 9
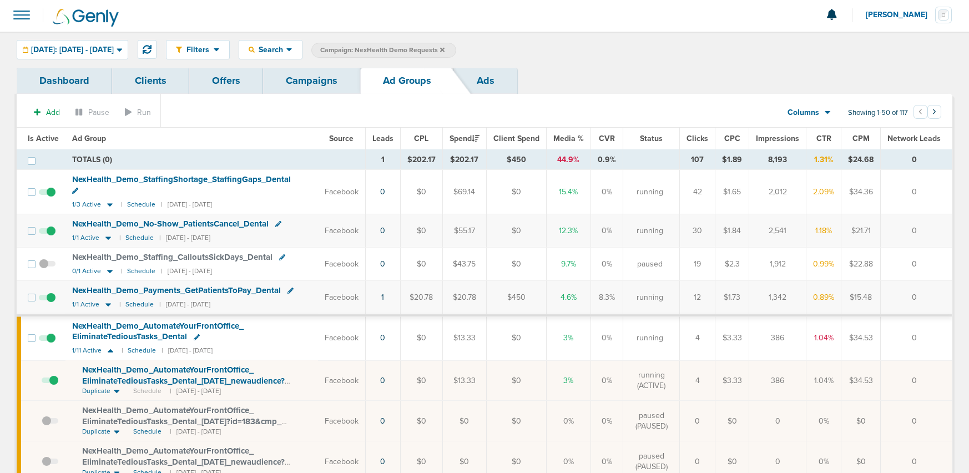
click at [52, 386] on span at bounding box center [50, 386] width 17 height 0
click at [42, 383] on input "checkbox" at bounding box center [42, 383] width 0 height 0
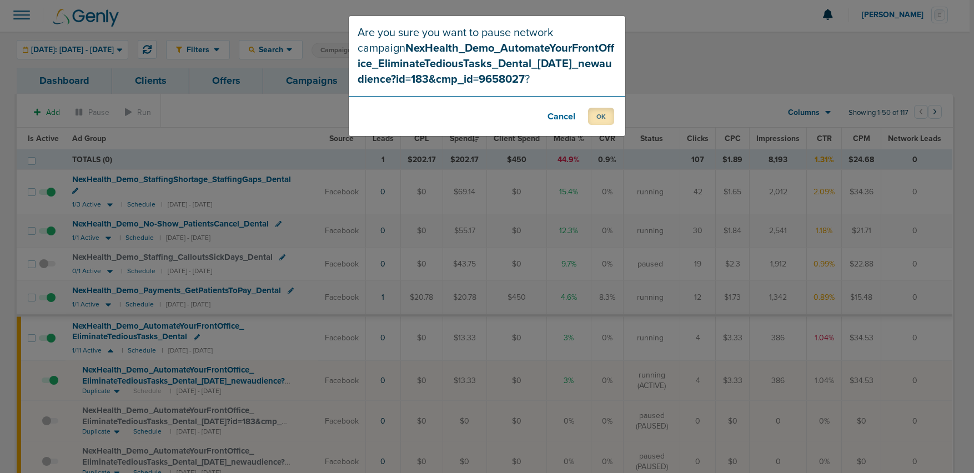
click at [597, 113] on button "OK" at bounding box center [601, 116] width 26 height 17
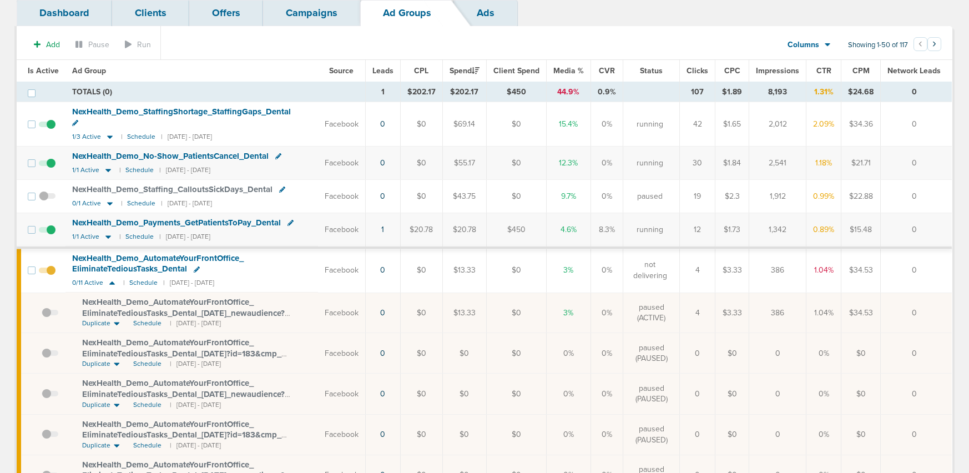
scroll to position [71, 0]
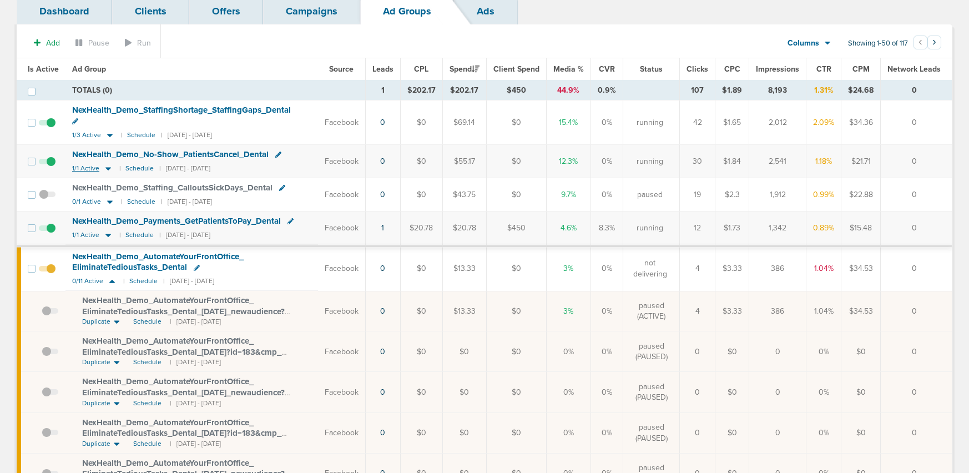
click at [106, 167] on icon at bounding box center [108, 168] width 6 height 3
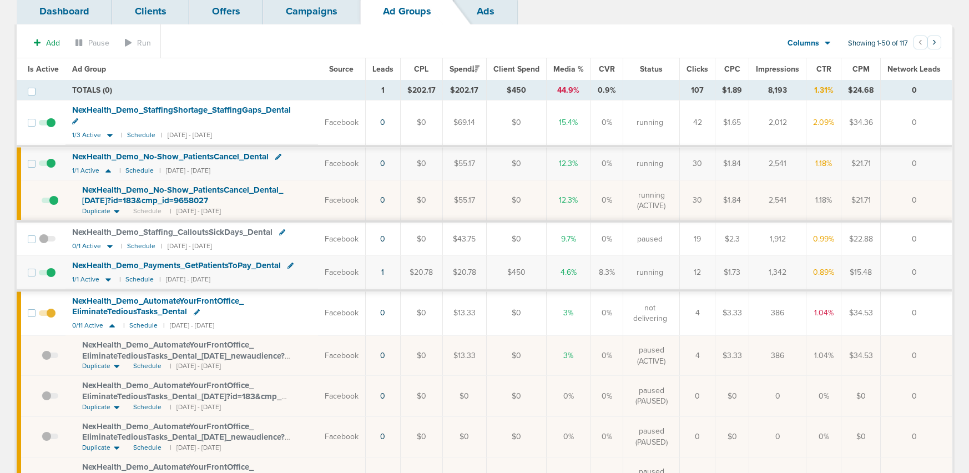
click at [124, 185] on span "NexHealth_ Demo_ No-Show_ PatientsCancel_ Dental_ 09.16.25?id=183&cmp_ id=96580…" at bounding box center [182, 195] width 201 height 21
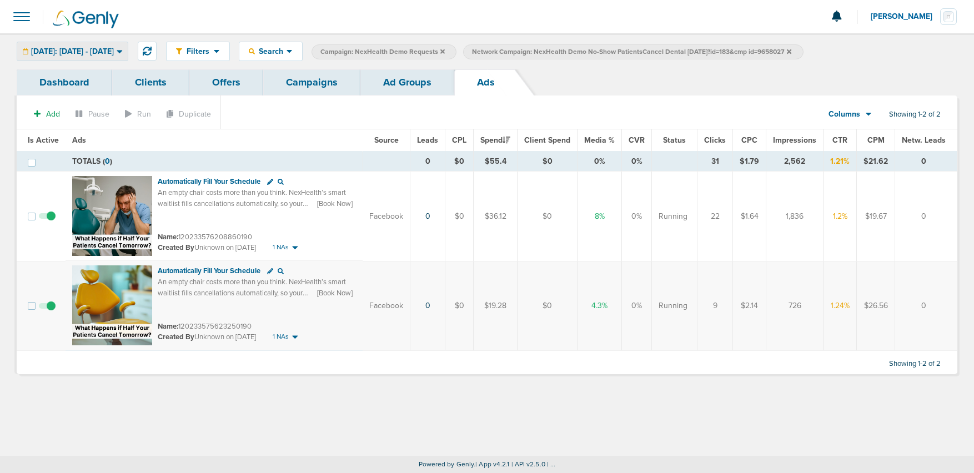
click at [58, 54] on span "[DATE]: [DATE] - [DATE]" at bounding box center [72, 52] width 83 height 8
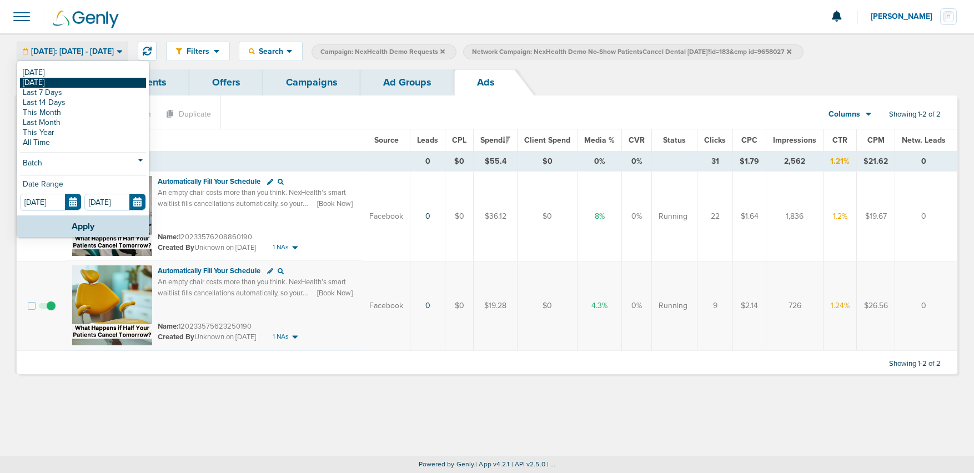
click at [61, 81] on link "[DATE]" at bounding box center [83, 83] width 126 height 10
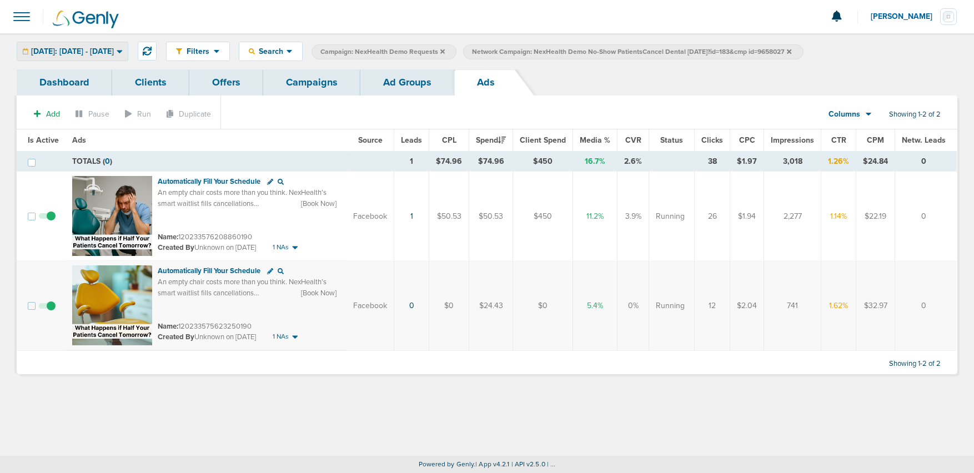
click at [89, 48] on span "Yesterday: 09.16.2025 - 09.16.2025" at bounding box center [72, 52] width 83 height 8
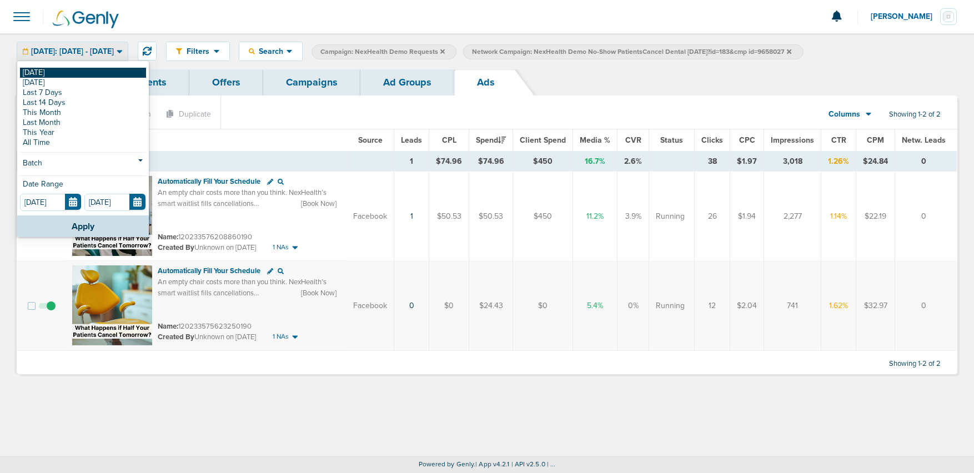
click at [77, 74] on link "[DATE]" at bounding box center [83, 73] width 126 height 10
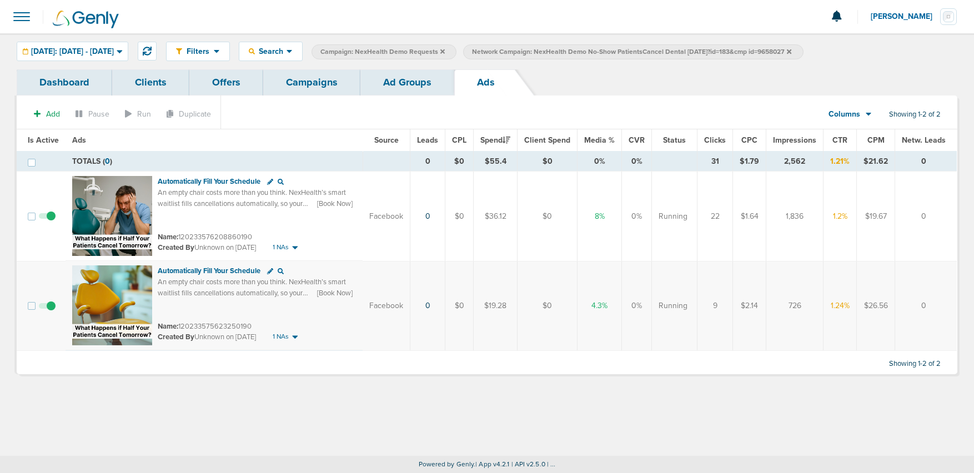
click at [393, 84] on link "Ad Groups" at bounding box center [407, 82] width 94 height 26
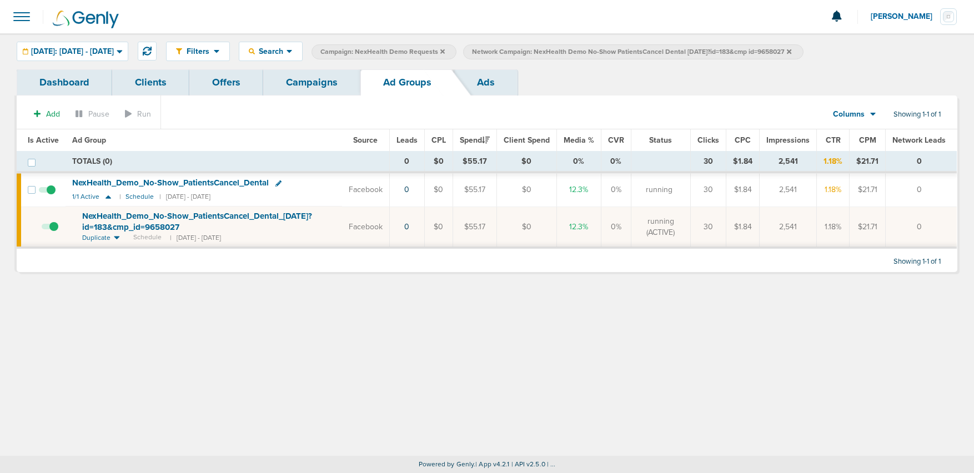
click at [329, 85] on link "Campaigns" at bounding box center [311, 82] width 97 height 26
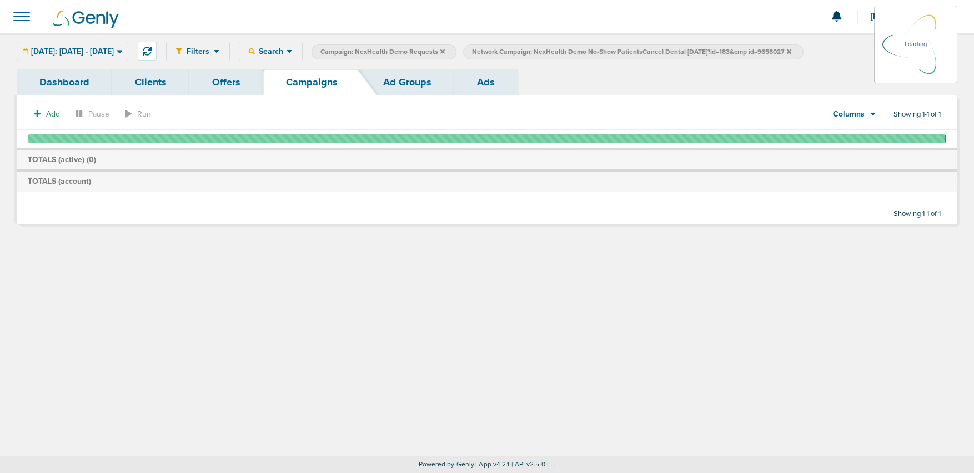
click at [791, 49] on icon at bounding box center [788, 51] width 4 height 7
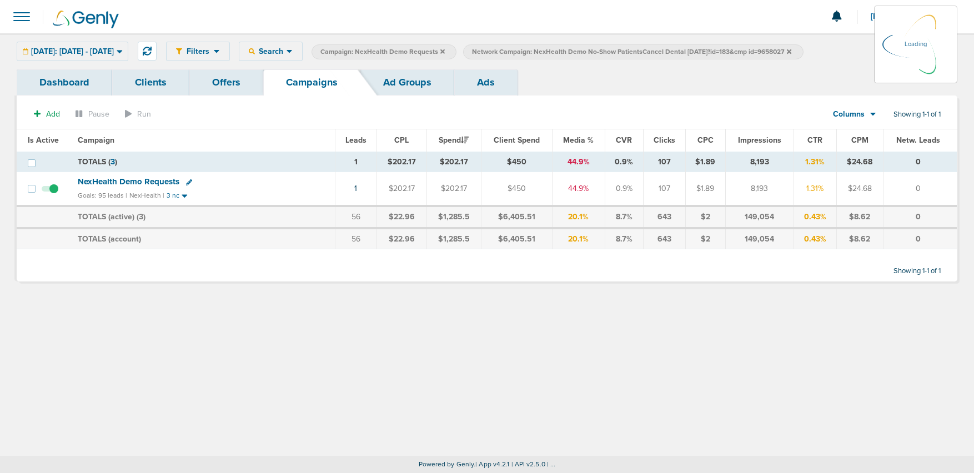
click at [791, 49] on icon at bounding box center [788, 51] width 4 height 4
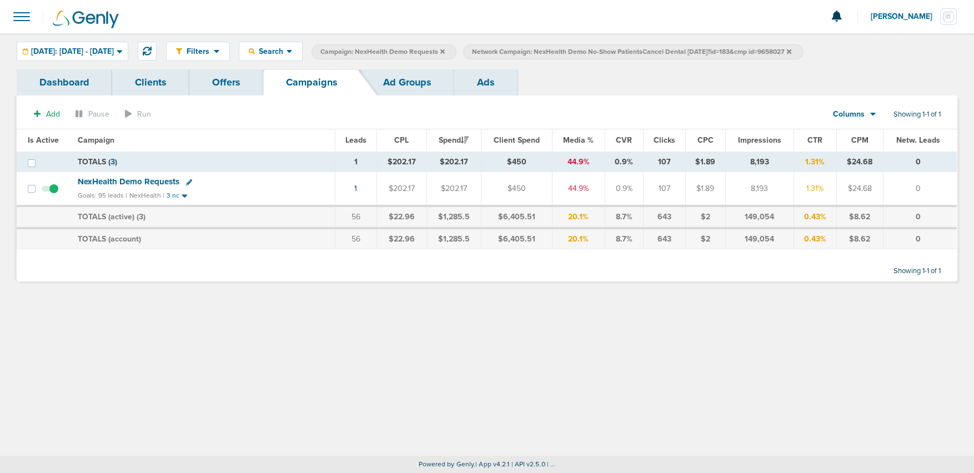
click at [791, 52] on icon at bounding box center [788, 51] width 4 height 4
click at [445, 48] on icon at bounding box center [442, 51] width 4 height 7
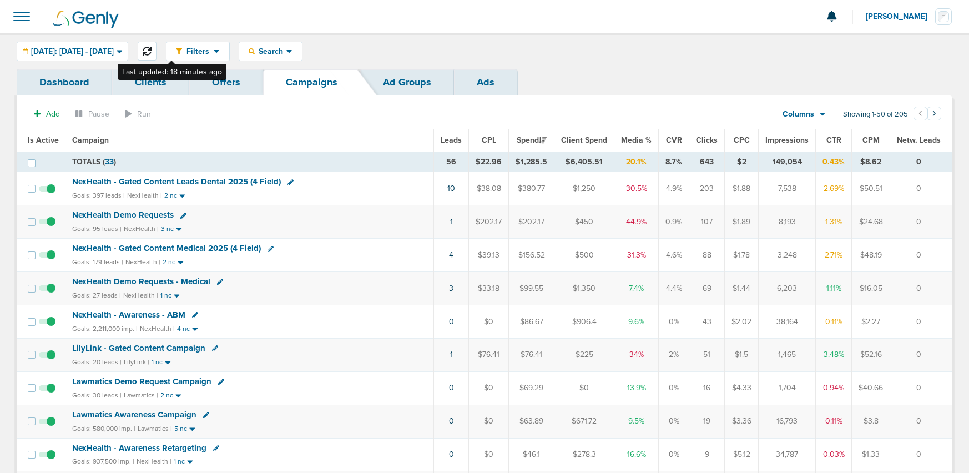
click at [152, 49] on icon at bounding box center [147, 51] width 9 height 9
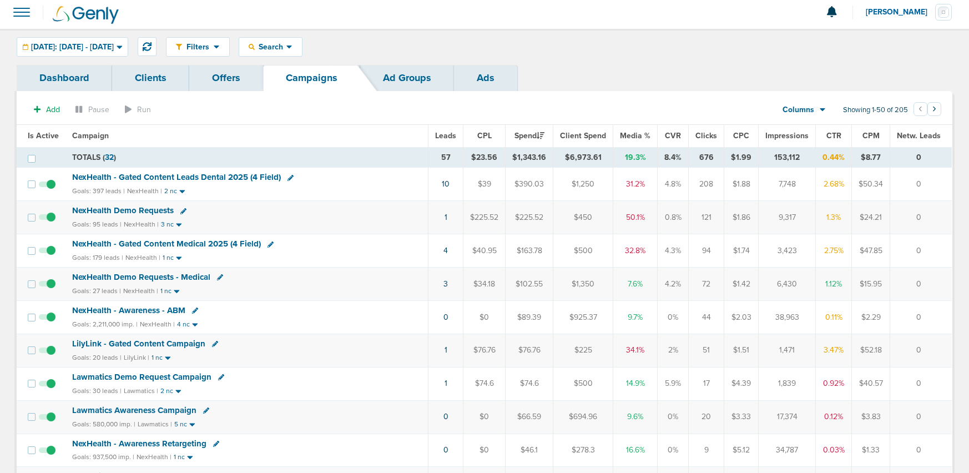
scroll to position [20, 0]
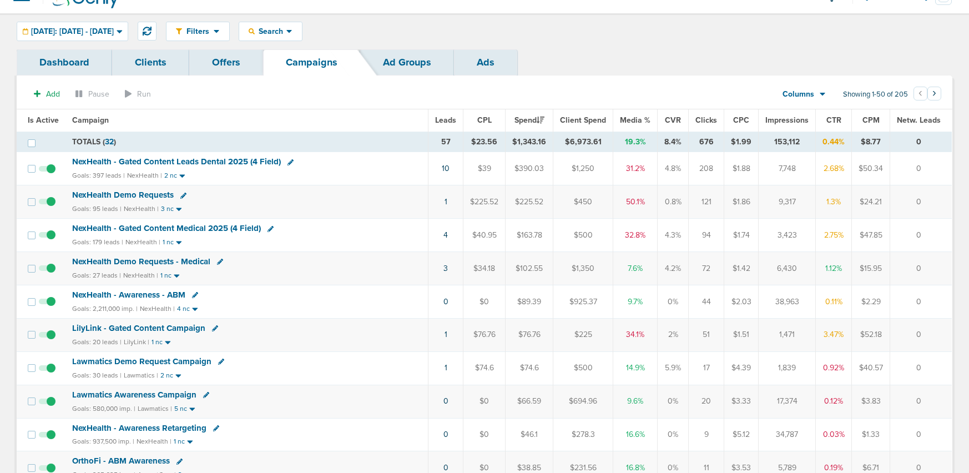
click at [119, 358] on span "Lawmatics Demo Request Campaign" at bounding box center [141, 361] width 139 height 10
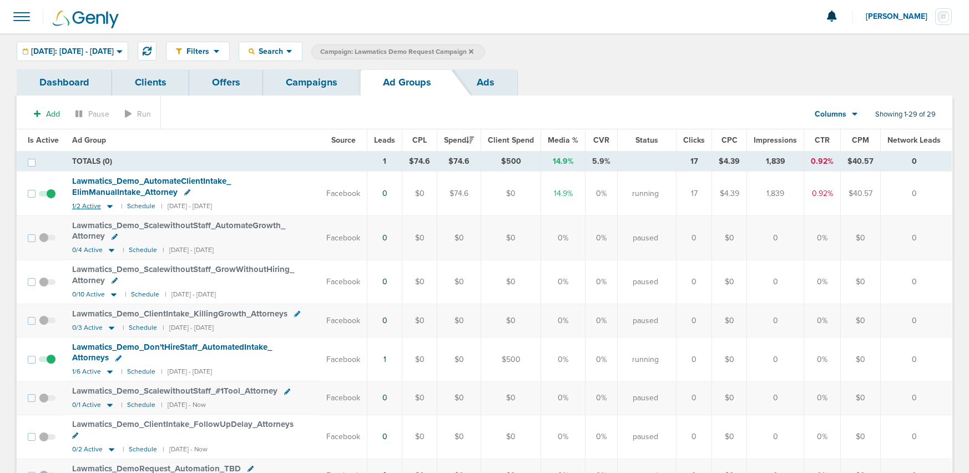
click at [108, 206] on icon at bounding box center [110, 206] width 6 height 3
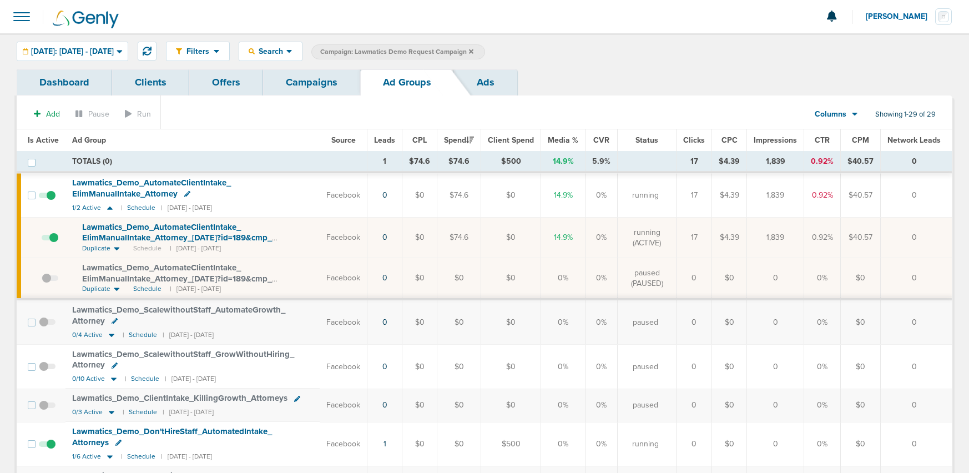
click at [322, 87] on link "Campaigns" at bounding box center [311, 82] width 97 height 26
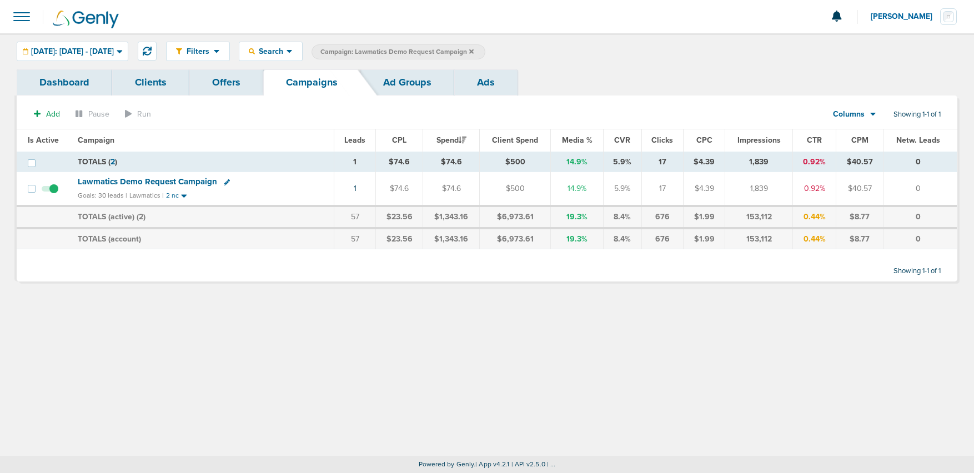
click at [473, 51] on icon at bounding box center [471, 51] width 4 height 4
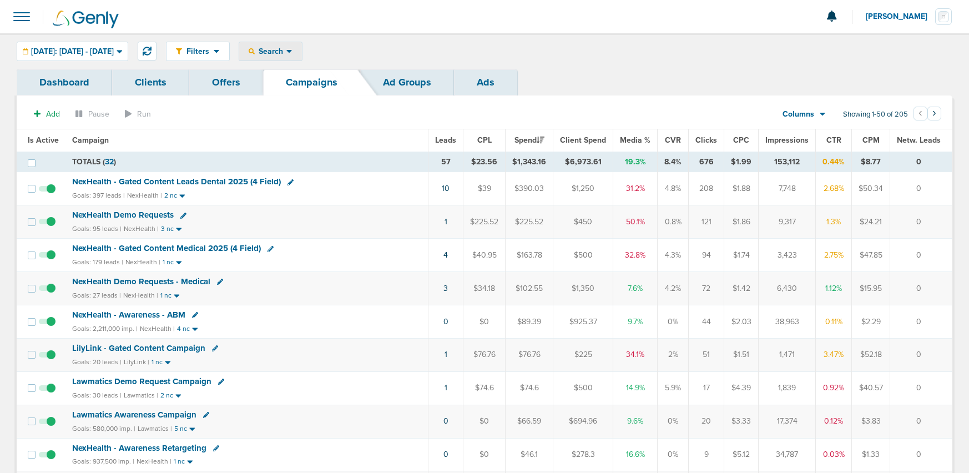
drag, startPoint x: 291, startPoint y: 49, endPoint x: 295, endPoint y: 56, distance: 8.2
click at [286, 50] on span "Search" at bounding box center [271, 51] width 32 height 9
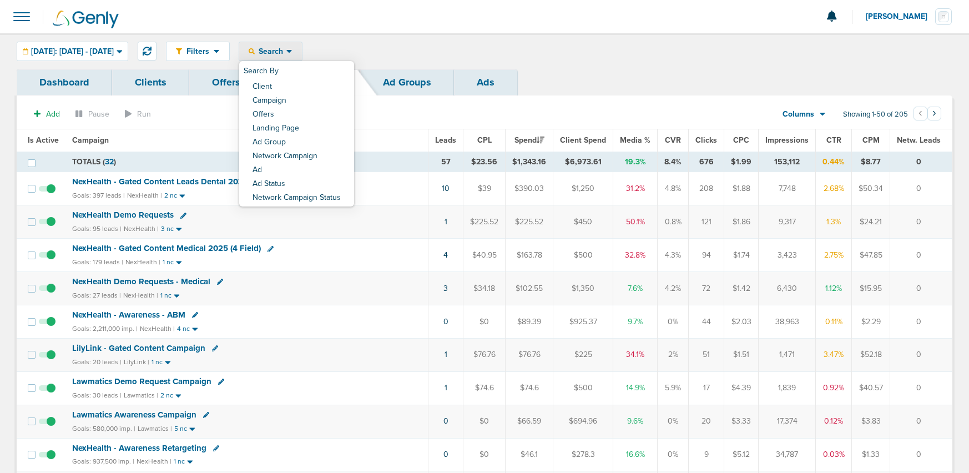
click at [286, 49] on span "Search" at bounding box center [271, 51] width 32 height 9
